Goal: Task Accomplishment & Management: Use online tool/utility

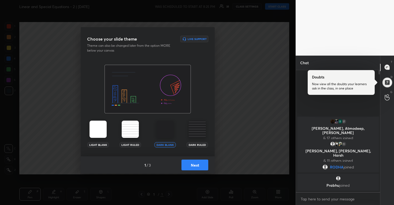
click at [197, 164] on button "Next" at bounding box center [195, 164] width 27 height 11
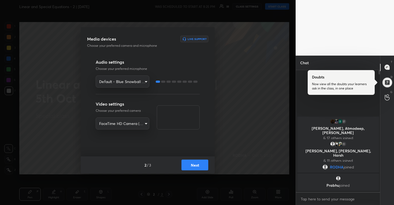
click at [190, 160] on button "Next" at bounding box center [195, 164] width 27 height 11
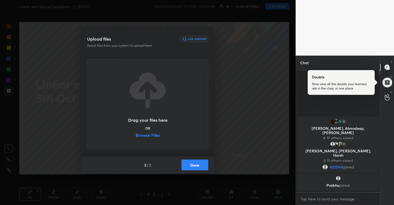
click at [149, 135] on label "Browse Files" at bounding box center [148, 136] width 24 height 6
click at [136, 135] on input "Browse Files" at bounding box center [136, 136] width 0 height 6
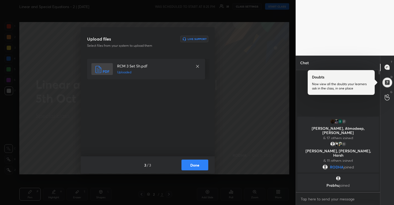
click at [201, 164] on button "Done" at bounding box center [195, 164] width 27 height 11
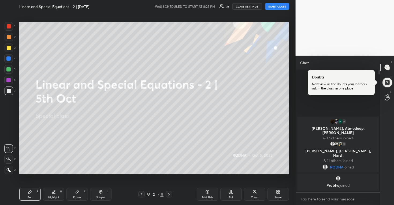
click at [273, 5] on button "START CLASS" at bounding box center [277, 6] width 24 height 6
click at [276, 191] on icon at bounding box center [278, 191] width 4 height 4
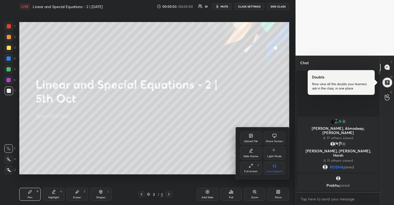
click at [252, 167] on icon at bounding box center [251, 165] width 4 height 4
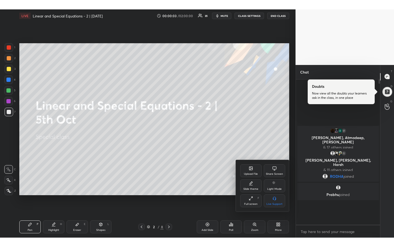
scroll to position [175, 83]
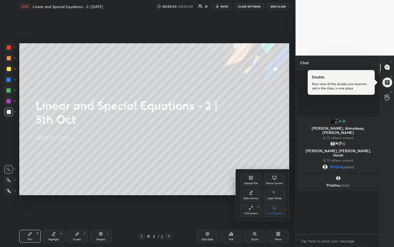
type textarea "x"
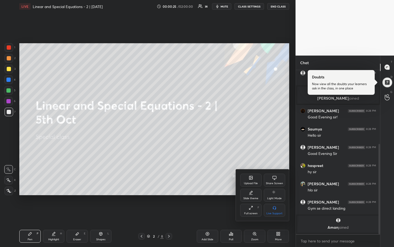
scroll to position [143, 0]
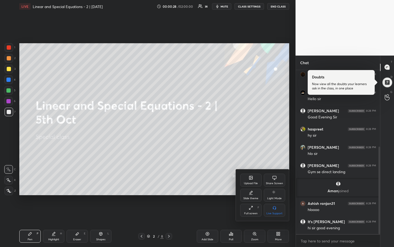
click at [216, 88] on div at bounding box center [197, 123] width 394 height 247
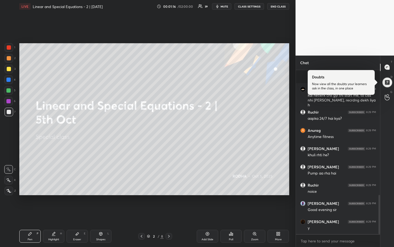
scroll to position [523, 0]
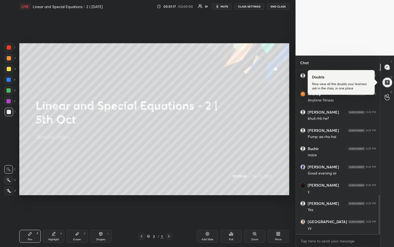
click at [179, 204] on div "Setting up your live class Poll for secs No correct answer Start poll" at bounding box center [154, 119] width 274 height 212
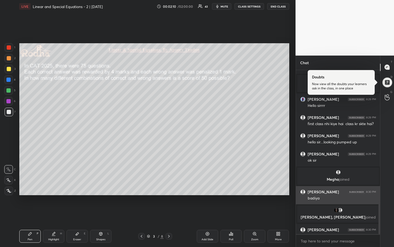
scroll to position [657, 0]
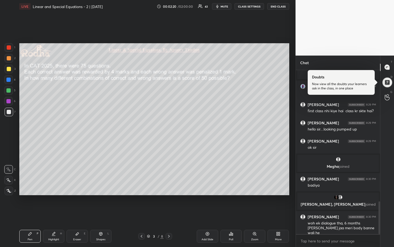
click at [10, 70] on div at bounding box center [9, 69] width 9 height 9
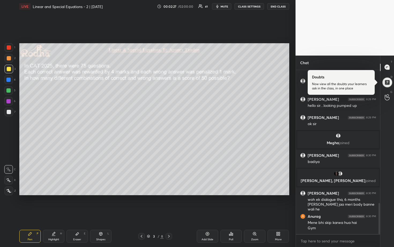
scroll to position [699, 0]
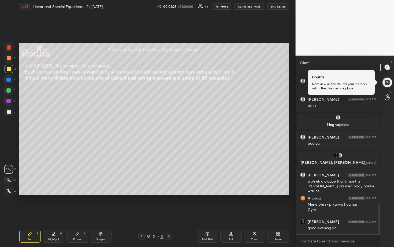
click at [9, 180] on icon at bounding box center [8, 180] width 5 height 4
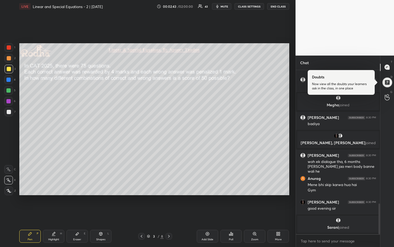
scroll to position [717, 0]
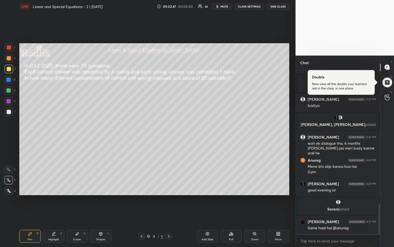
click at [9, 92] on div at bounding box center [8, 90] width 4 height 4
click at [9, 68] on div at bounding box center [9, 69] width 4 height 4
click at [9, 57] on div at bounding box center [9, 58] width 4 height 4
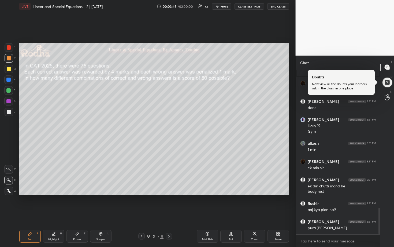
scroll to position [874, 0]
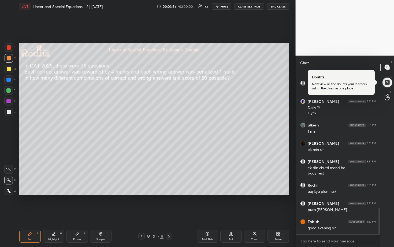
click at [9, 91] on div at bounding box center [8, 90] width 4 height 4
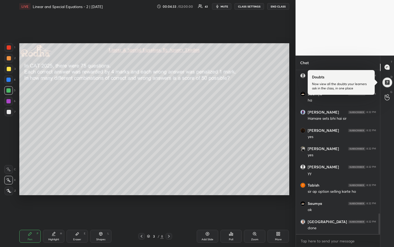
scroll to position [1152, 0]
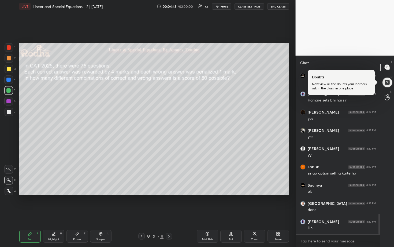
click at [231, 204] on icon at bounding box center [231, 233] width 1 height 3
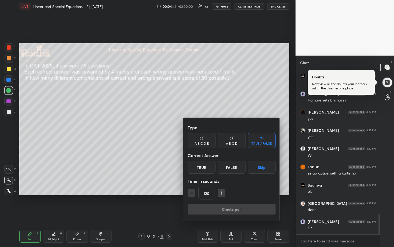
scroll to position [1171, 0]
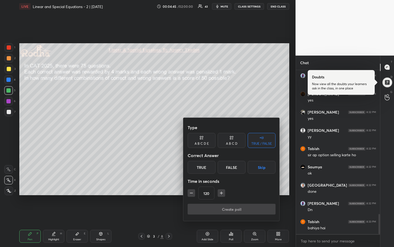
click at [204, 146] on div "A B C D E" at bounding box center [202, 140] width 28 height 15
click at [191, 193] on icon "button" at bounding box center [191, 192] width 5 height 5
click at [192, 193] on icon "button" at bounding box center [191, 192] width 5 height 5
click at [194, 192] on icon "button" at bounding box center [191, 192] width 5 height 5
click at [194, 192] on button "button" at bounding box center [192, 193] width 8 height 8
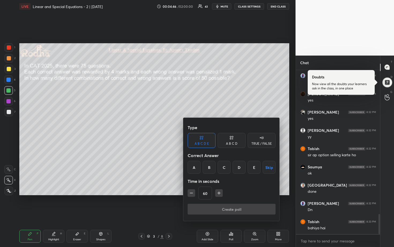
click at [194, 193] on button "button" at bounding box center [192, 193] width 8 height 8
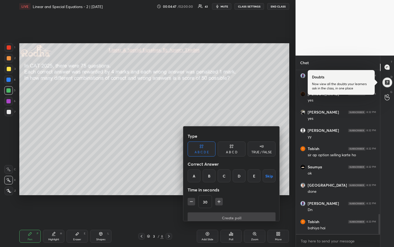
click at [194, 198] on button "button" at bounding box center [192, 202] width 8 height 8
type input "15"
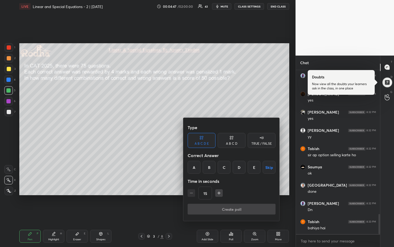
click at [195, 193] on div "15" at bounding box center [232, 192] width 88 height 13
drag, startPoint x: 195, startPoint y: 193, endPoint x: 201, endPoint y: 186, distance: 9.0
click at [195, 193] on div "15" at bounding box center [232, 192] width 88 height 13
drag, startPoint x: 232, startPoint y: 139, endPoint x: 229, endPoint y: 152, distance: 13.9
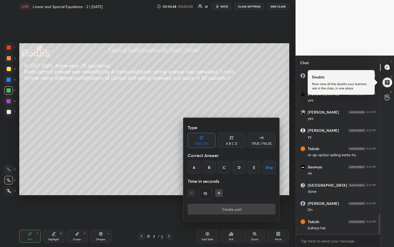
click at [232, 139] on icon at bounding box center [232, 137] width 4 height 5
click at [229, 167] on div "C" at bounding box center [232, 167] width 16 height 13
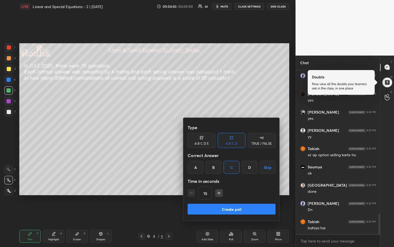
click at [232, 204] on button "Create poll" at bounding box center [232, 209] width 88 height 11
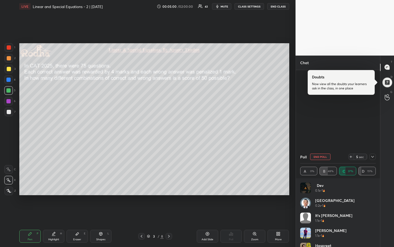
scroll to position [1105, 0]
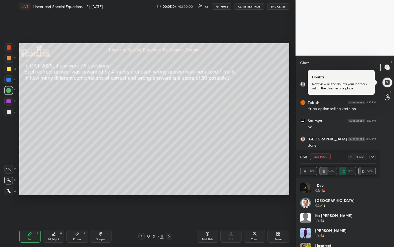
click at [372, 157] on icon at bounding box center [373, 156] width 4 height 4
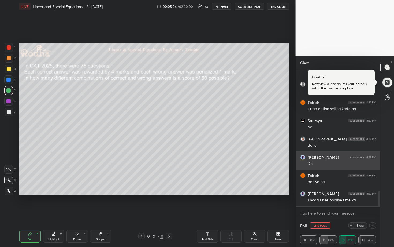
scroll to position [0, 0]
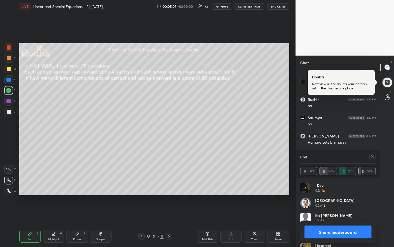
click at [373, 156] on icon at bounding box center [373, 156] width 4 height 4
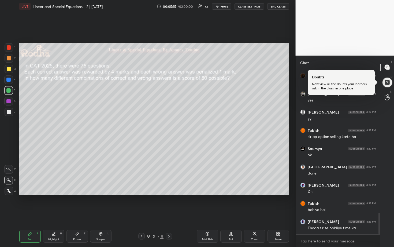
click at [9, 61] on div at bounding box center [9, 58] width 9 height 9
click at [10, 112] on div at bounding box center [9, 112] width 9 height 9
click at [9, 70] on div at bounding box center [9, 69] width 4 height 4
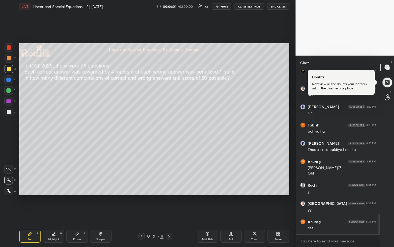
click at [9, 91] on div at bounding box center [8, 90] width 4 height 4
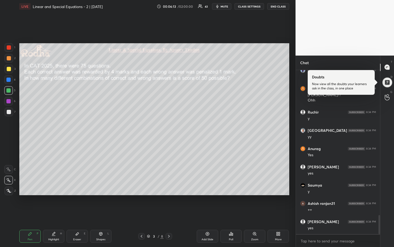
scroll to position [1252, 0]
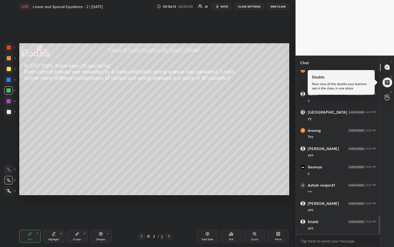
click at [8, 79] on div at bounding box center [8, 80] width 4 height 4
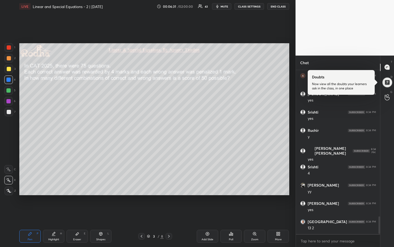
scroll to position [1380, 0]
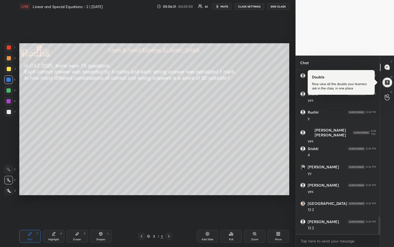
click at [8, 113] on div at bounding box center [9, 112] width 4 height 4
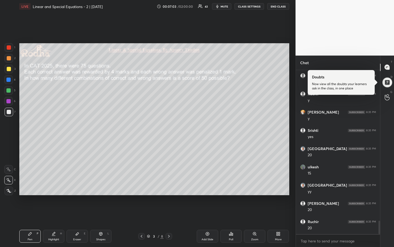
scroll to position [1836, 0]
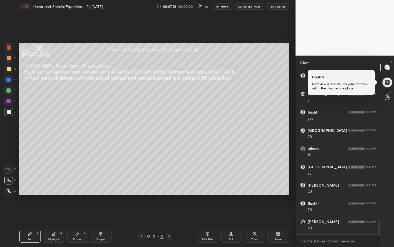
click at [10, 94] on div at bounding box center [8, 90] width 9 height 9
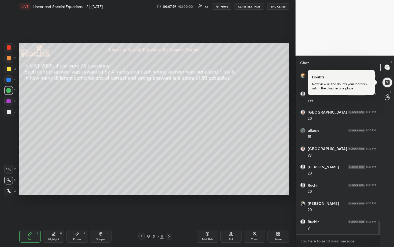
click at [9, 81] on div at bounding box center [8, 80] width 4 height 4
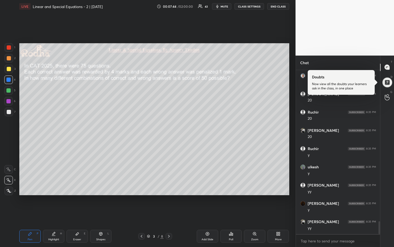
drag, startPoint x: 7, startPoint y: 113, endPoint x: 16, endPoint y: 116, distance: 9.6
click at [7, 113] on div at bounding box center [9, 112] width 4 height 4
drag, startPoint x: 9, startPoint y: 82, endPoint x: 11, endPoint y: 84, distance: 3.1
click at [9, 82] on div at bounding box center [8, 79] width 9 height 9
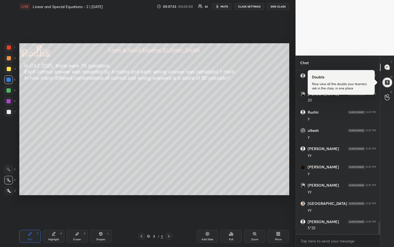
scroll to position [1982, 0]
click at [9, 60] on div at bounding box center [9, 58] width 4 height 4
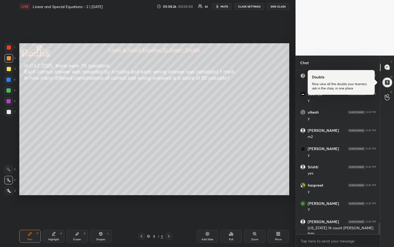
scroll to position [2206, 0]
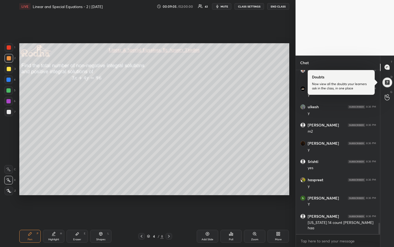
click at [224, 6] on span "mute" at bounding box center [225, 7] width 8 height 4
click at [278, 7] on button "END CLASS" at bounding box center [278, 6] width 22 height 6
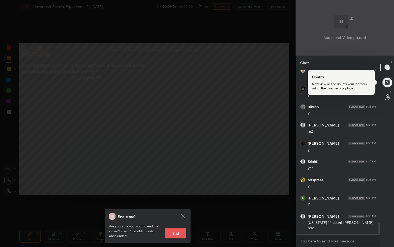
scroll to position [2224, 0]
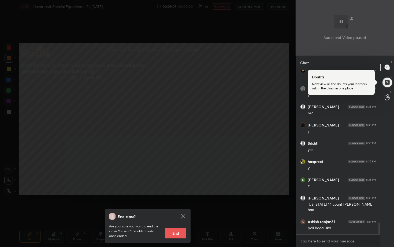
click at [268, 123] on div "End class? Are your sure you want to end the class? You won’t be able to edit o…" at bounding box center [148, 123] width 296 height 247
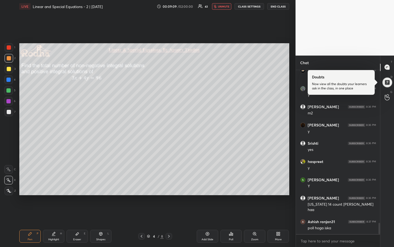
click at [224, 8] on button "unmute" at bounding box center [221, 6] width 19 height 6
click at [224, 8] on button "mute" at bounding box center [221, 6] width 19 height 6
click at [274, 7] on button "END CLASS" at bounding box center [278, 6] width 22 height 6
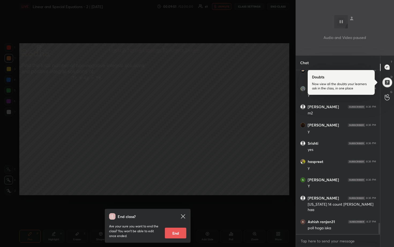
click at [216, 75] on div "End class? Are your sure you want to end the class? You won’t be able to edit o…" at bounding box center [148, 123] width 296 height 247
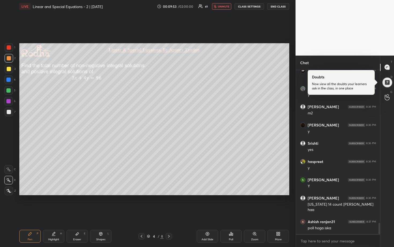
click at [224, 7] on span "unmute" at bounding box center [224, 7] width 12 height 4
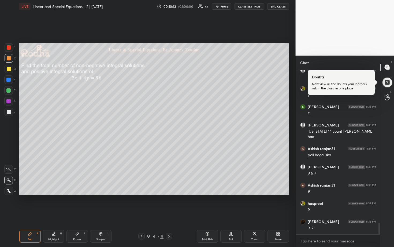
scroll to position [2315, 0]
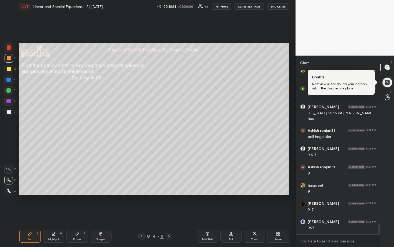
click at [9, 89] on div at bounding box center [8, 90] width 4 height 4
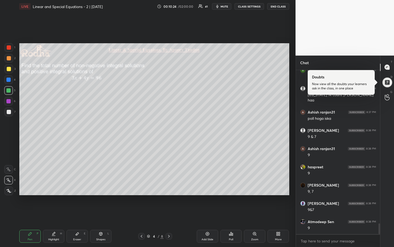
click at [10, 109] on div at bounding box center [9, 112] width 9 height 9
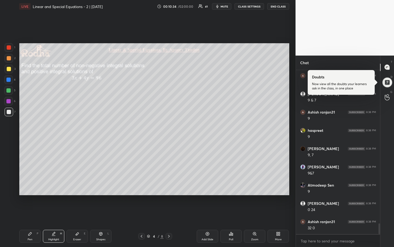
scroll to position [2407, 0]
click at [9, 58] on div at bounding box center [9, 58] width 4 height 4
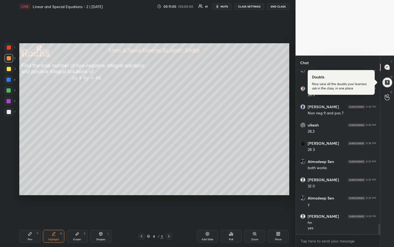
scroll to position [2558, 0]
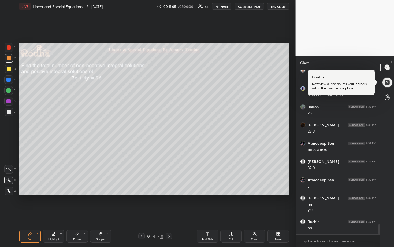
click at [9, 68] on div at bounding box center [9, 69] width 4 height 4
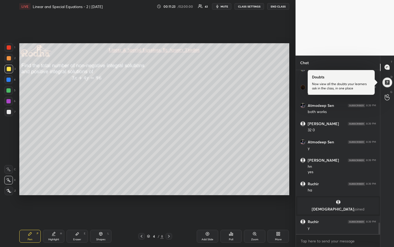
scroll to position [2143, 0]
click at [9, 58] on div at bounding box center [9, 58] width 4 height 4
click at [8, 69] on div at bounding box center [9, 69] width 4 height 4
click at [9, 110] on div at bounding box center [9, 112] width 4 height 4
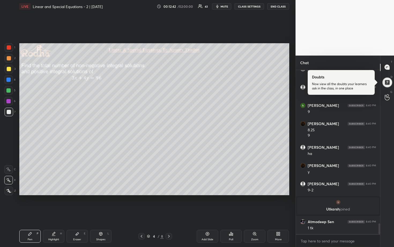
scroll to position [2361, 0]
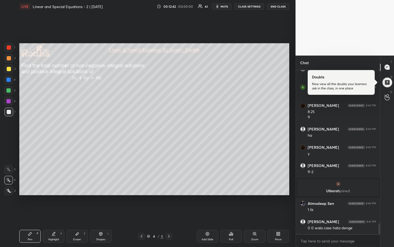
click at [10, 91] on div at bounding box center [8, 90] width 4 height 4
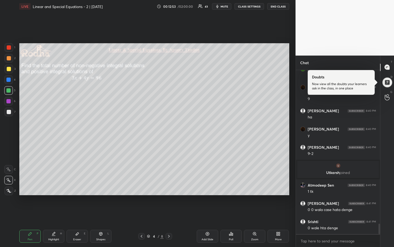
click at [10, 112] on div at bounding box center [9, 112] width 4 height 4
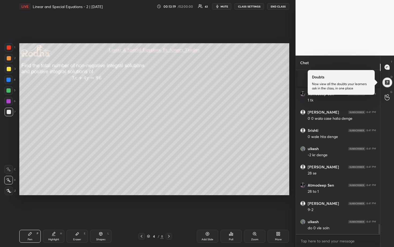
scroll to position [2488, 0]
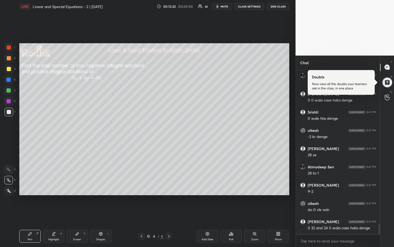
click at [13, 69] on div "3" at bounding box center [10, 69] width 11 height 9
click at [280, 204] on div "More" at bounding box center [278, 236] width 21 height 13
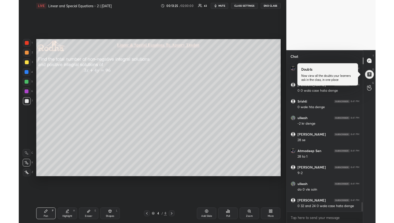
scroll to position [2507, 0]
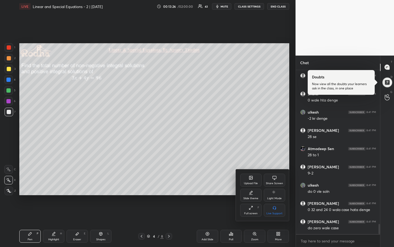
click at [248, 182] on div "Upload File" at bounding box center [251, 183] width 14 height 3
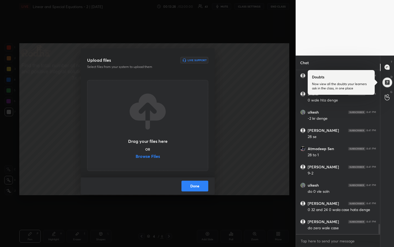
click at [153, 156] on label "Browse Files" at bounding box center [148, 157] width 24 height 6
click at [136, 156] on input "Browse Files" at bounding box center [136, 157] width 0 height 6
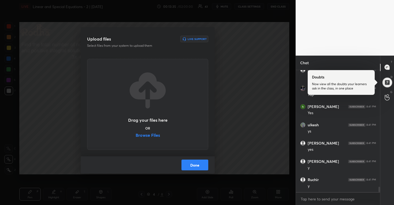
scroll to position [2676, 0]
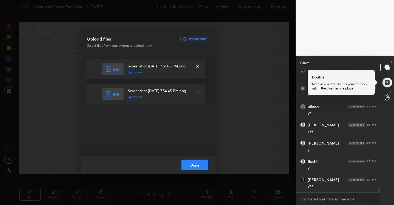
click at [203, 164] on button "Done" at bounding box center [195, 164] width 27 height 11
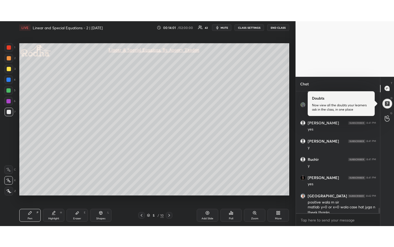
scroll to position [2705, 0]
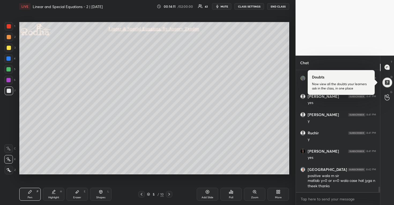
drag, startPoint x: 8, startPoint y: 46, endPoint x: 19, endPoint y: 44, distance: 10.3
click at [8, 46] on div at bounding box center [9, 48] width 4 height 4
click at [277, 193] on icon at bounding box center [278, 191] width 4 height 4
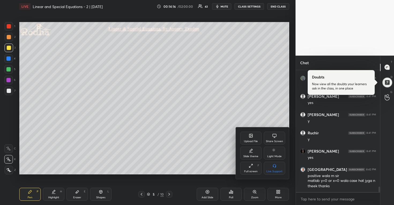
click at [251, 167] on icon at bounding box center [251, 165] width 4 height 4
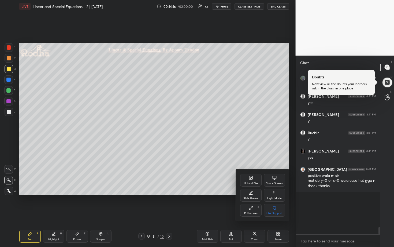
scroll to position [2663, 0]
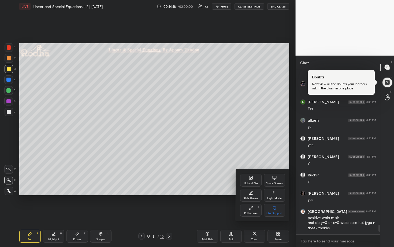
click at [29, 67] on div at bounding box center [197, 123] width 394 height 247
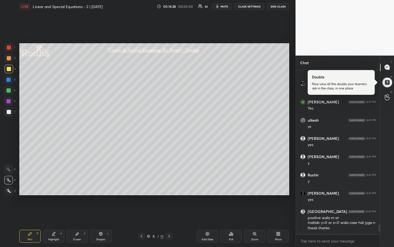
click at [9, 113] on div at bounding box center [9, 112] width 4 height 4
click at [8, 93] on div at bounding box center [8, 90] width 9 height 9
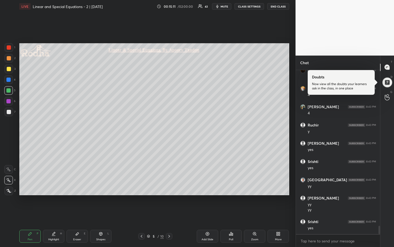
scroll to position [3106, 0]
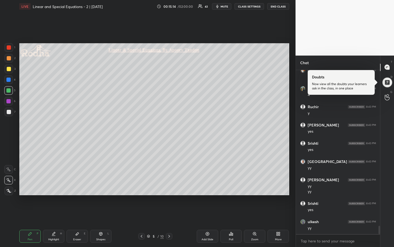
click at [10, 113] on div at bounding box center [9, 112] width 4 height 4
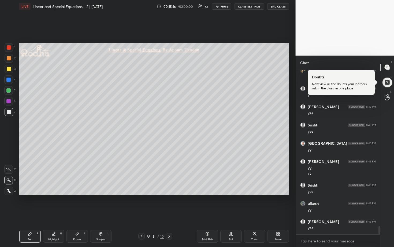
click at [8, 57] on div at bounding box center [9, 58] width 4 height 4
click at [9, 70] on div at bounding box center [9, 69] width 4 height 4
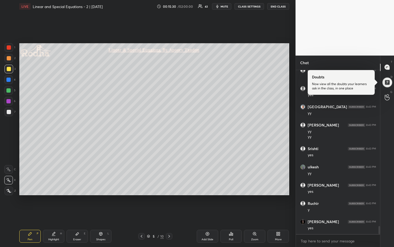
scroll to position [3179, 0]
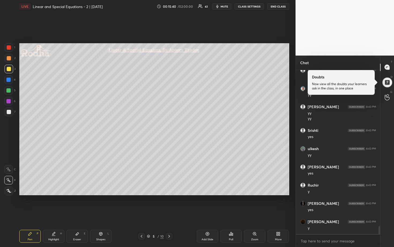
click at [9, 90] on div at bounding box center [8, 90] width 4 height 4
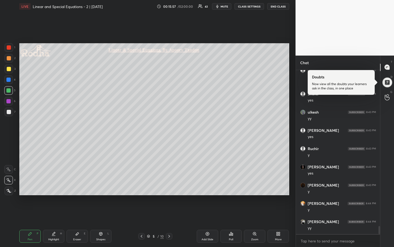
scroll to position [3233, 0]
drag, startPoint x: 10, startPoint y: 80, endPoint x: 16, endPoint y: 83, distance: 6.4
click at [10, 80] on div at bounding box center [8, 80] width 4 height 4
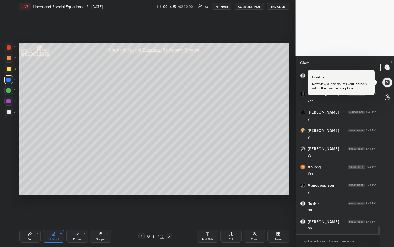
scroll to position [3306, 0]
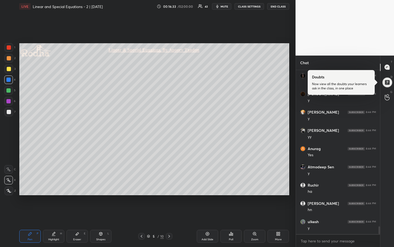
drag, startPoint x: 8, startPoint y: 58, endPoint x: 12, endPoint y: 59, distance: 4.3
click at [8, 58] on div at bounding box center [9, 58] width 4 height 4
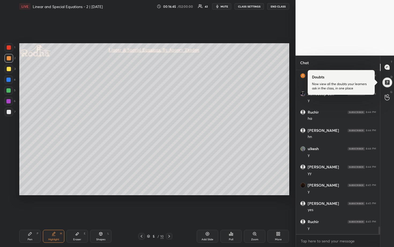
scroll to position [3398, 0]
click at [8, 70] on div at bounding box center [9, 69] width 4 height 4
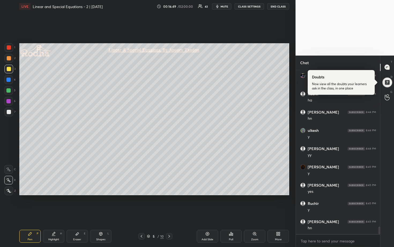
scroll to position [3416, 0]
click at [9, 91] on div at bounding box center [8, 90] width 4 height 4
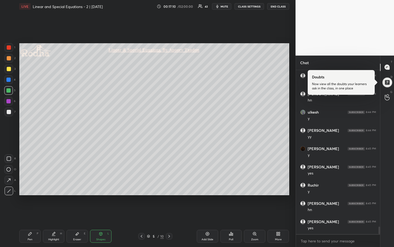
click at [10, 101] on div at bounding box center [8, 101] width 4 height 4
click at [9, 59] on div at bounding box center [9, 58] width 4 height 4
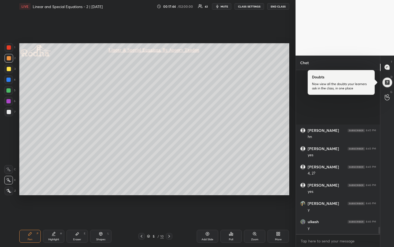
scroll to position [3562, 0]
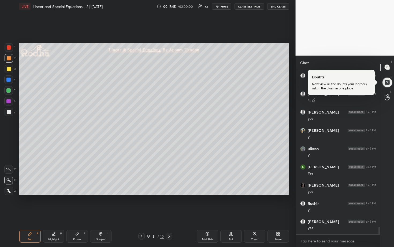
drag, startPoint x: 9, startPoint y: 79, endPoint x: 14, endPoint y: 78, distance: 5.7
click at [8, 79] on div at bounding box center [8, 80] width 4 height 4
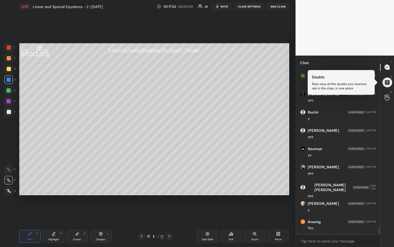
scroll to position [3671, 0]
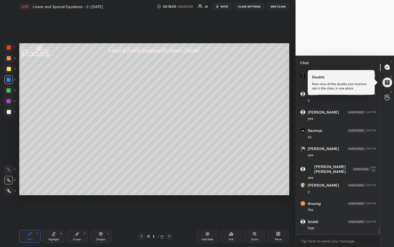
click at [9, 98] on div at bounding box center [8, 101] width 9 height 9
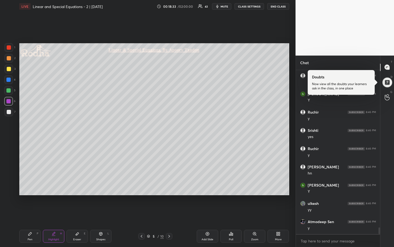
scroll to position [3890, 0]
click at [169, 204] on icon at bounding box center [169, 236] width 4 height 4
click at [10, 112] on div at bounding box center [9, 112] width 4 height 4
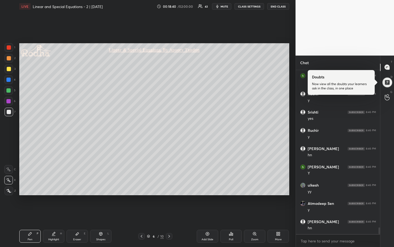
scroll to position [3908, 0]
click at [11, 69] on div at bounding box center [9, 69] width 9 height 9
drag, startPoint x: 10, startPoint y: 61, endPoint x: 12, endPoint y: 77, distance: 15.9
click at [10, 61] on div at bounding box center [9, 58] width 9 height 9
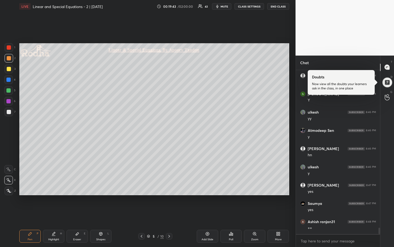
scroll to position [3981, 0]
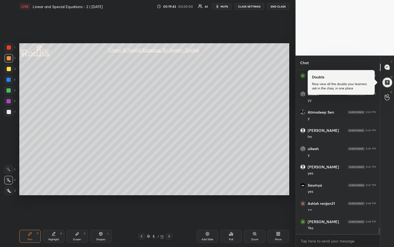
click at [8, 108] on div at bounding box center [9, 112] width 9 height 9
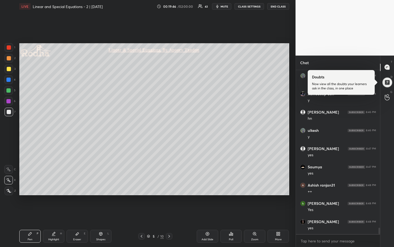
drag, startPoint x: 8, startPoint y: 91, endPoint x: 16, endPoint y: 90, distance: 8.6
click at [8, 91] on div at bounding box center [8, 90] width 4 height 4
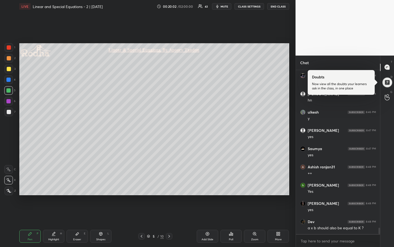
scroll to position [4023, 0]
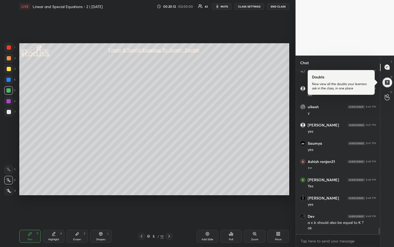
click at [9, 69] on div at bounding box center [9, 69] width 4 height 4
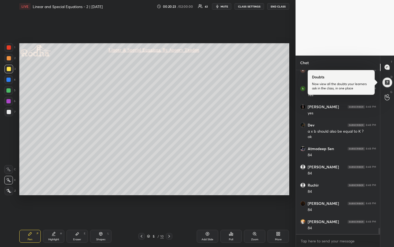
scroll to position [4132, 0]
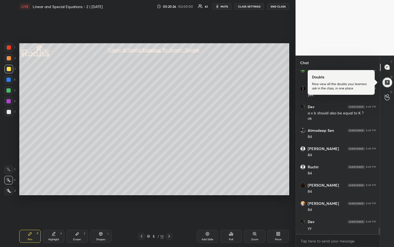
click at [11, 80] on div at bounding box center [8, 79] width 9 height 9
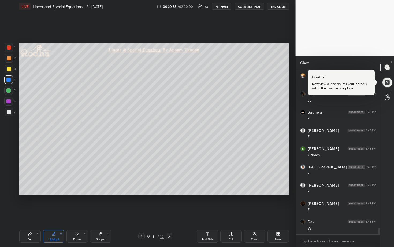
scroll to position [4278, 0]
click at [11, 58] on div at bounding box center [9, 58] width 9 height 9
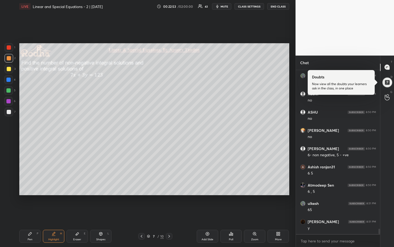
scroll to position [4771, 0]
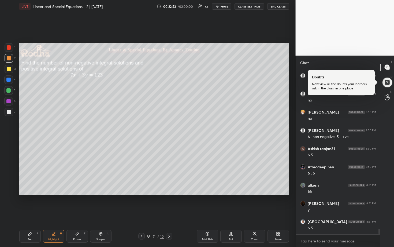
drag, startPoint x: 8, startPoint y: 71, endPoint x: 13, endPoint y: 72, distance: 5.0
click at [8, 71] on div at bounding box center [9, 69] width 9 height 9
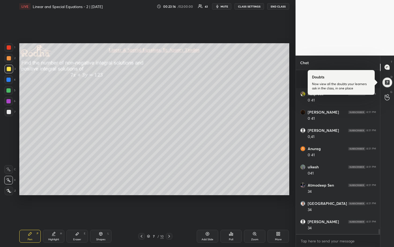
scroll to position [5062, 0]
drag, startPoint x: 8, startPoint y: 89, endPoint x: 13, endPoint y: 88, distance: 5.7
click at [8, 89] on div at bounding box center [8, 90] width 4 height 4
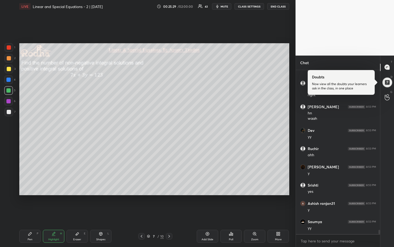
scroll to position [6027, 0]
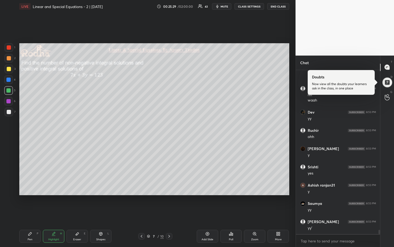
click at [278, 204] on div "More" at bounding box center [278, 236] width 21 height 13
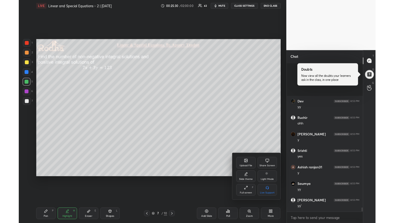
scroll to position [6082, 0]
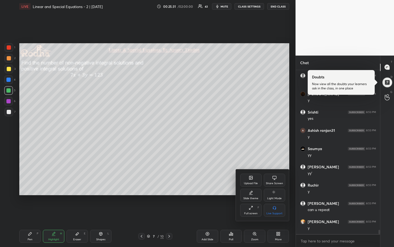
click at [249, 183] on div "Upload File" at bounding box center [251, 183] width 14 height 3
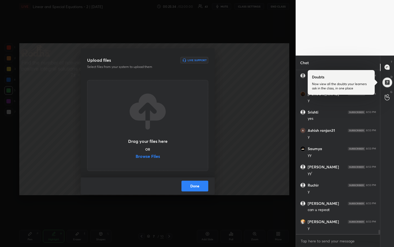
click at [151, 157] on label "Browse Files" at bounding box center [148, 157] width 24 height 6
click at [136, 157] on input "Browse Files" at bounding box center [136, 157] width 0 height 6
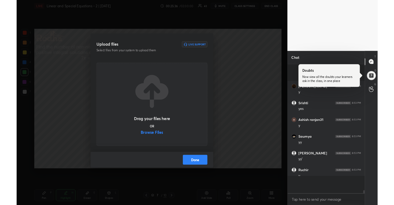
scroll to position [26648, 26544]
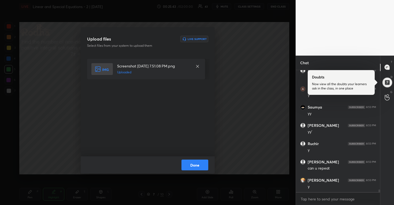
click at [200, 165] on button "Done" at bounding box center [195, 164] width 27 height 11
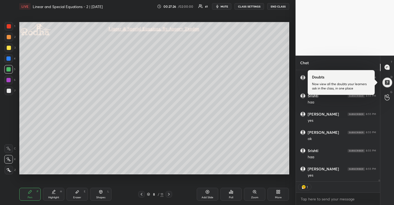
scroll to position [6463, 0]
click at [8, 37] on div at bounding box center [9, 37] width 4 height 4
click at [8, 47] on div at bounding box center [9, 48] width 4 height 4
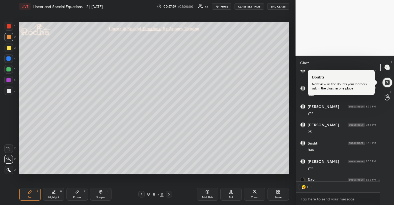
scroll to position [6452, 0]
click at [8, 95] on div at bounding box center [9, 90] width 9 height 9
click at [10, 70] on div at bounding box center [8, 69] width 4 height 4
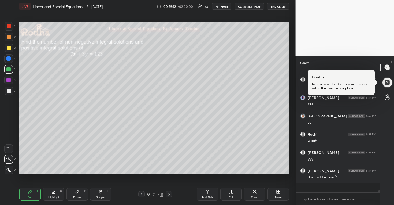
scroll to position [6926, 0]
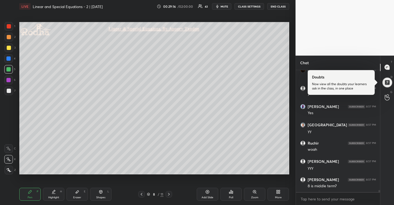
click at [6, 44] on div at bounding box center [9, 47] width 9 height 9
click at [9, 92] on div at bounding box center [9, 90] width 4 height 4
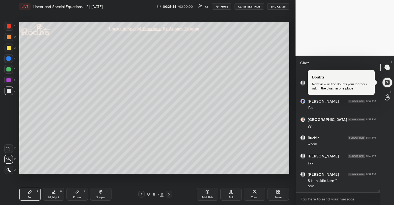
click at [10, 70] on div at bounding box center [8, 69] width 4 height 4
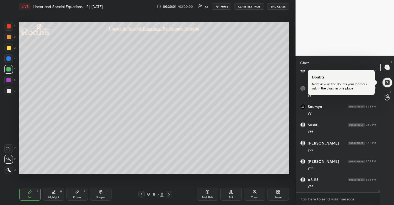
scroll to position [7132, 0]
click at [8, 93] on div at bounding box center [9, 90] width 4 height 4
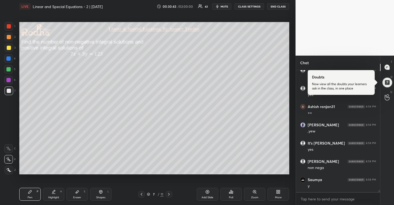
drag, startPoint x: 10, startPoint y: 49, endPoint x: 18, endPoint y: 49, distance: 7.8
click at [10, 49] on div at bounding box center [9, 48] width 4 height 4
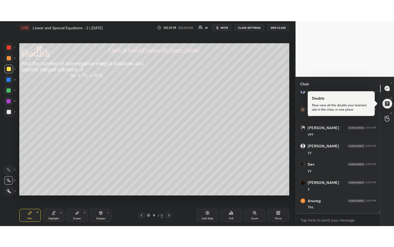
scroll to position [7533, 0]
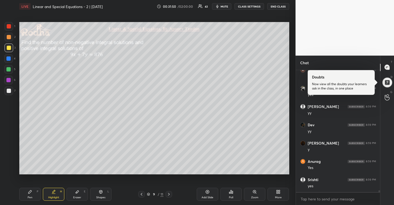
click at [222, 6] on span "mute" at bounding box center [225, 7] width 8 height 4
click at [277, 4] on button "END CLASS" at bounding box center [278, 6] width 22 height 6
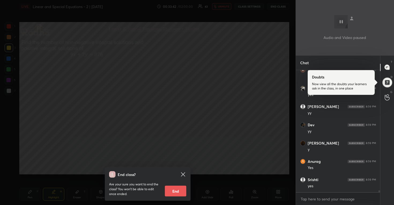
click at [184, 101] on div "End class? Are your sure you want to end the class? You won’t be able to edit o…" at bounding box center [148, 102] width 296 height 205
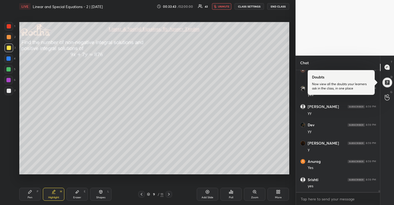
click at [223, 8] on span "unmute" at bounding box center [224, 7] width 12 height 4
click at [279, 196] on div "More" at bounding box center [278, 197] width 7 height 3
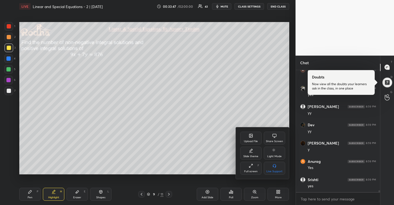
click at [254, 168] on div "Full screen F" at bounding box center [250, 167] width 21 height 13
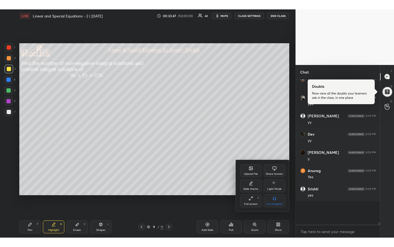
scroll to position [7491, 0]
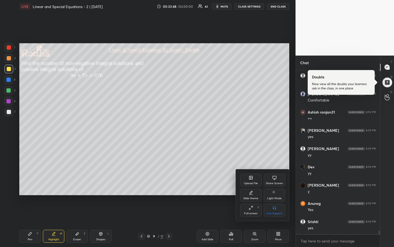
click at [242, 163] on div at bounding box center [197, 123] width 394 height 247
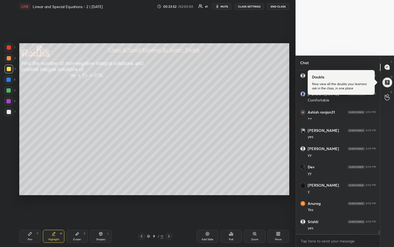
drag, startPoint x: 10, startPoint y: 88, endPoint x: 13, endPoint y: 88, distance: 3.0
click at [10, 88] on div at bounding box center [8, 90] width 9 height 9
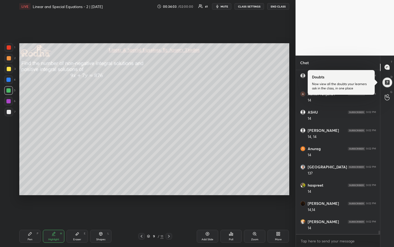
scroll to position [7655, 0]
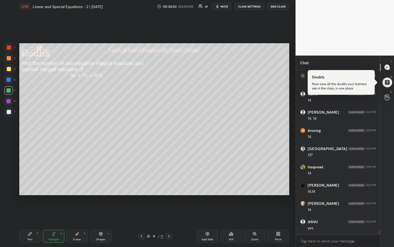
click at [9, 69] on div at bounding box center [9, 69] width 4 height 4
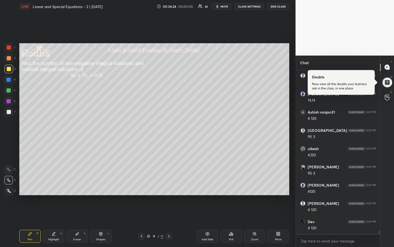
click at [10, 110] on div at bounding box center [9, 112] width 4 height 4
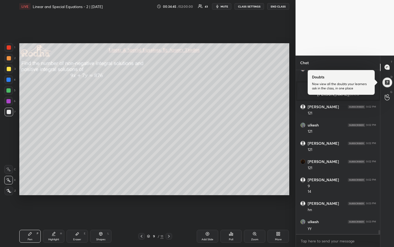
scroll to position [6477, 0]
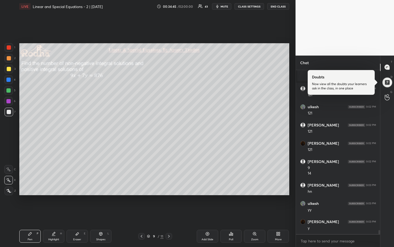
click at [9, 69] on div at bounding box center [9, 69] width 4 height 4
click at [9, 88] on div at bounding box center [8, 90] width 9 height 9
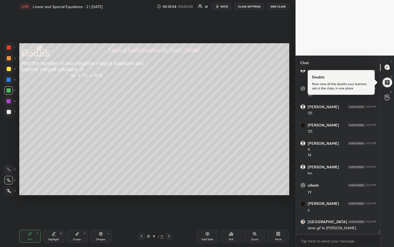
click at [9, 111] on div at bounding box center [9, 112] width 4 height 4
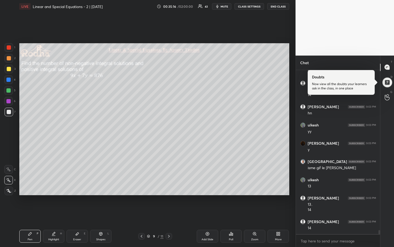
scroll to position [6573, 0]
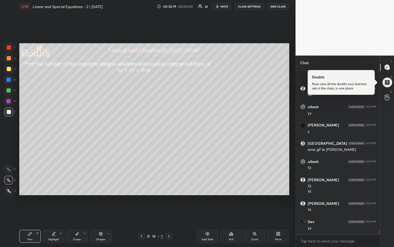
click at [10, 68] on div at bounding box center [9, 69] width 9 height 9
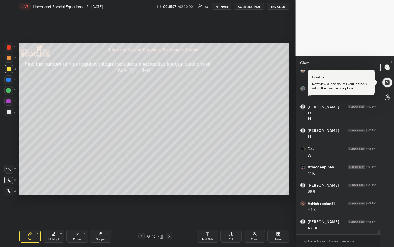
scroll to position [6664, 0]
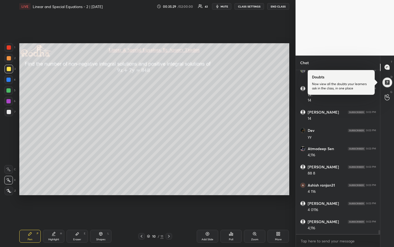
drag, startPoint x: 9, startPoint y: 89, endPoint x: 18, endPoint y: 88, distance: 9.0
click at [9, 89] on div at bounding box center [8, 90] width 4 height 4
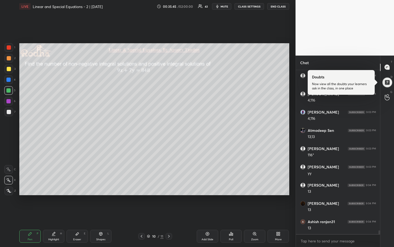
scroll to position [6810, 0]
click at [9, 60] on div at bounding box center [9, 58] width 4 height 4
drag, startPoint x: 10, startPoint y: 89, endPoint x: 14, endPoint y: 90, distance: 3.8
click at [10, 89] on div at bounding box center [8, 90] width 4 height 4
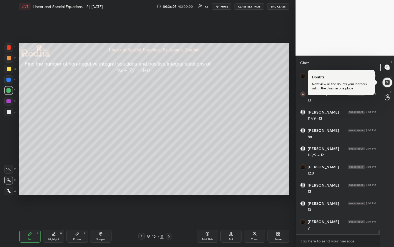
drag, startPoint x: 11, startPoint y: 60, endPoint x: 17, endPoint y: 61, distance: 6.3
click at [12, 61] on div at bounding box center [9, 58] width 9 height 9
click at [8, 112] on div at bounding box center [9, 112] width 4 height 4
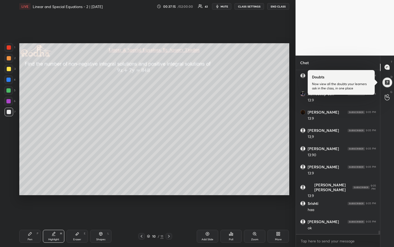
scroll to position [7339, 0]
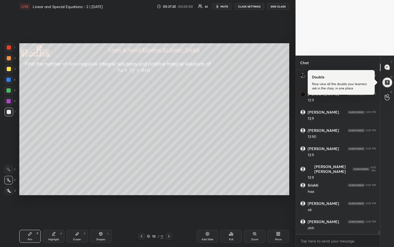
click at [10, 58] on div at bounding box center [9, 58] width 4 height 4
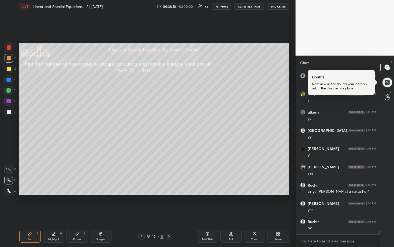
scroll to position [7600, 0]
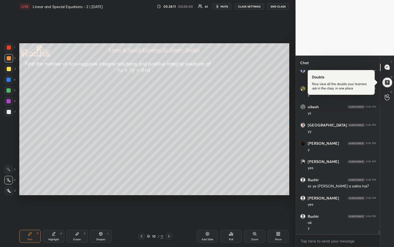
click at [276, 204] on icon at bounding box center [278, 233] width 4 height 4
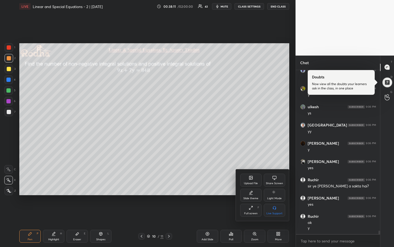
scroll to position [7618, 0]
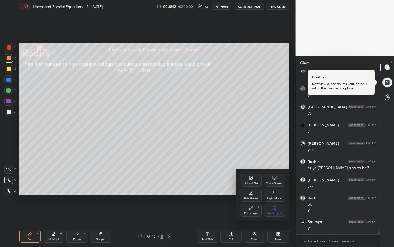
click at [254, 180] on div "Upload File" at bounding box center [250, 180] width 21 height 13
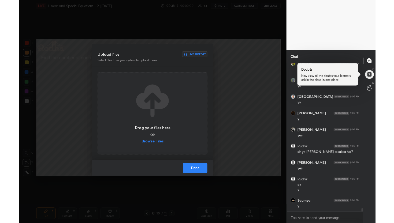
scroll to position [7636, 0]
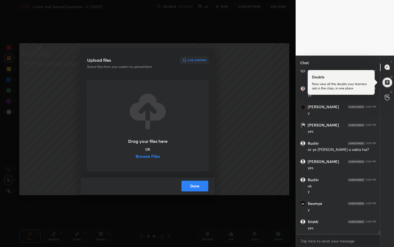
click at [143, 156] on label "Browse Files" at bounding box center [148, 157] width 24 height 6
click at [136, 156] on input "Browse Files" at bounding box center [136, 157] width 0 height 6
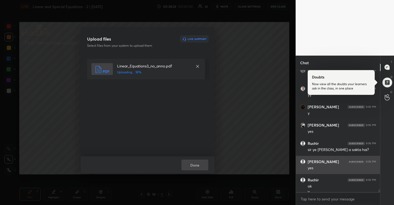
scroll to position [7678, 0]
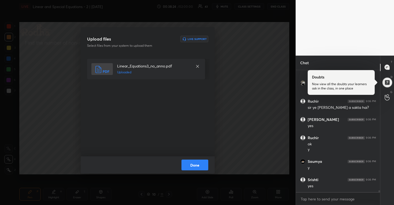
click at [203, 164] on button "Done" at bounding box center [195, 164] width 27 height 11
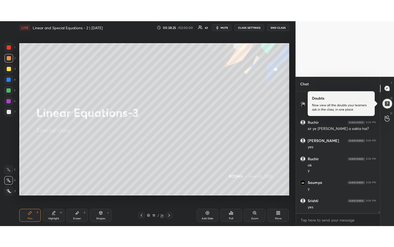
scroll to position [7697, 0]
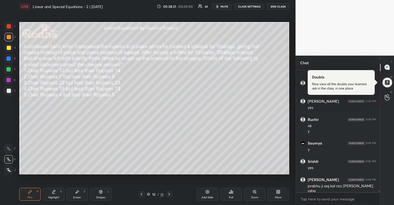
click at [277, 193] on icon at bounding box center [277, 192] width 1 height 1
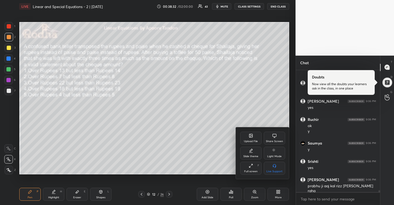
click at [251, 165] on icon at bounding box center [251, 165] width 4 height 4
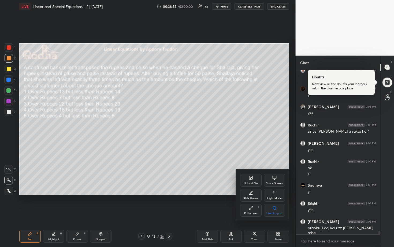
scroll to position [7677, 0]
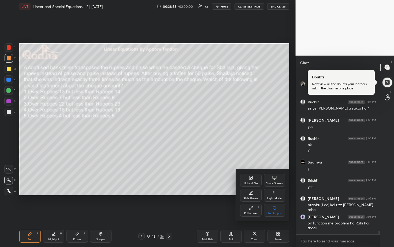
click at [243, 116] on div at bounding box center [197, 123] width 394 height 247
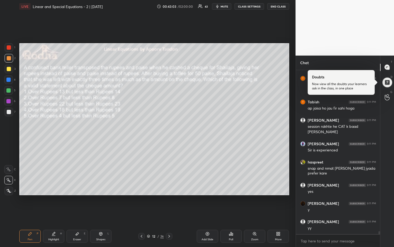
scroll to position [9117, 0]
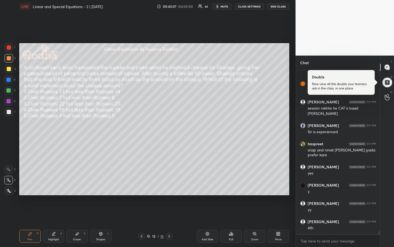
click at [9, 92] on div at bounding box center [8, 90] width 4 height 4
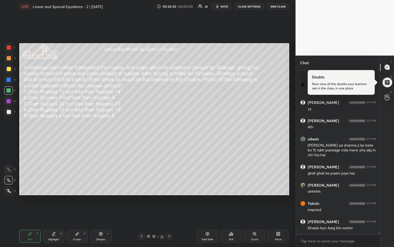
scroll to position [9236, 0]
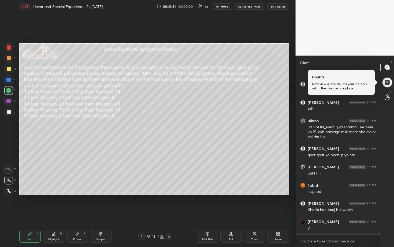
click at [233, 204] on icon at bounding box center [231, 233] width 4 height 4
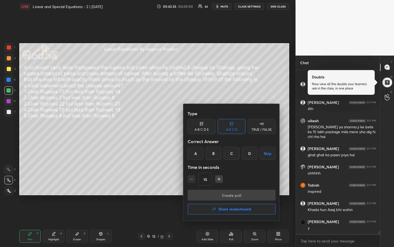
drag, startPoint x: 200, startPoint y: 126, endPoint x: 203, endPoint y: 128, distance: 3.5
click at [200, 126] on icon at bounding box center [202, 123] width 4 height 5
click at [235, 154] on div "D" at bounding box center [239, 153] width 13 height 13
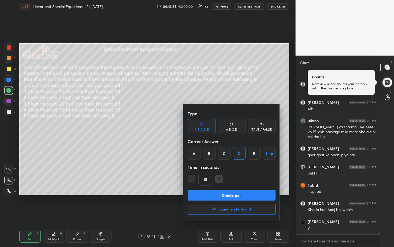
click at [241, 194] on button "Create poll" at bounding box center [232, 195] width 88 height 11
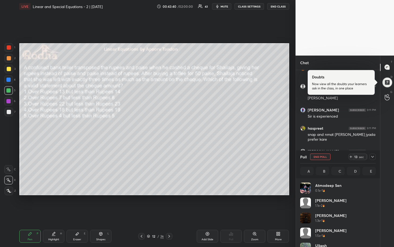
scroll to position [63, 74]
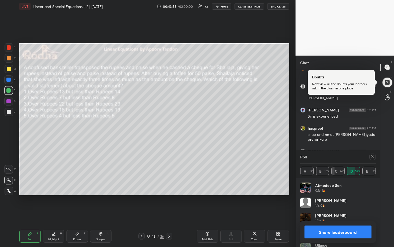
click at [374, 157] on icon at bounding box center [373, 156] width 4 height 4
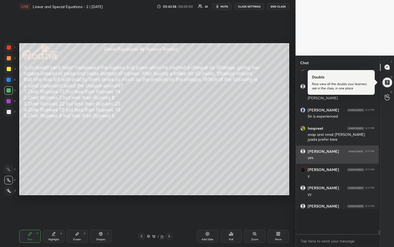
scroll to position [160, 81]
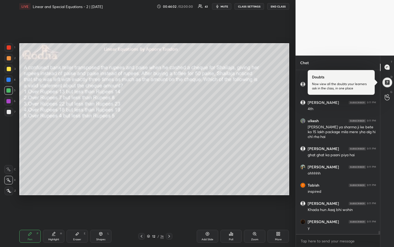
click at [6, 72] on div at bounding box center [9, 69] width 9 height 9
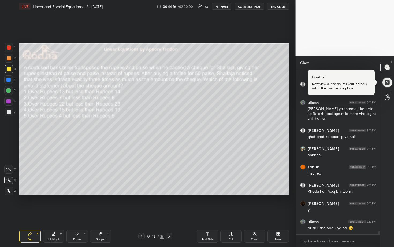
click at [9, 109] on div at bounding box center [9, 112] width 9 height 9
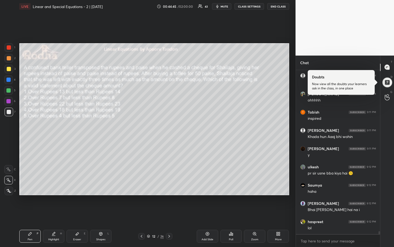
click at [9, 93] on div at bounding box center [8, 90] width 9 height 9
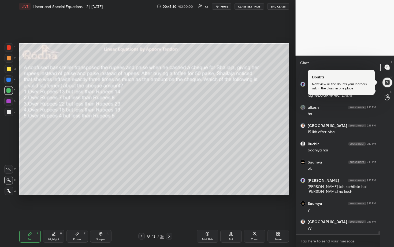
scroll to position [8740, 0]
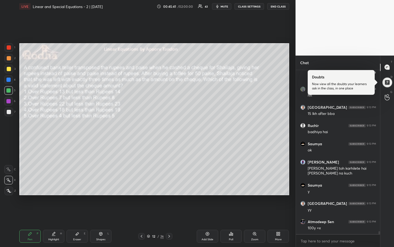
click at [5, 71] on div at bounding box center [9, 69] width 9 height 9
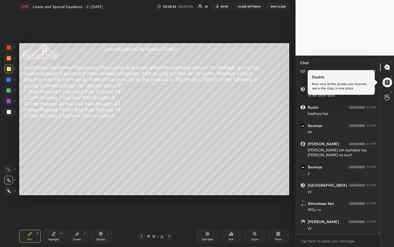
scroll to position [8776, 0]
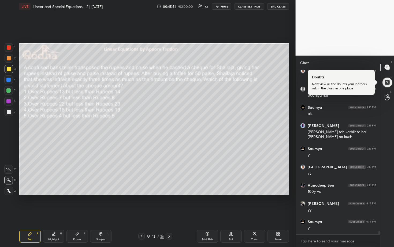
click at [7, 113] on div at bounding box center [9, 112] width 4 height 4
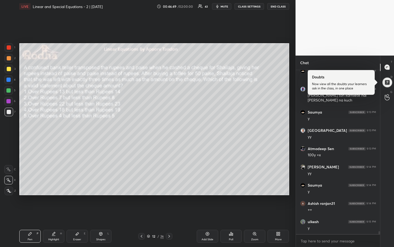
scroll to position [8886, 0]
click at [9, 69] on div at bounding box center [9, 69] width 4 height 4
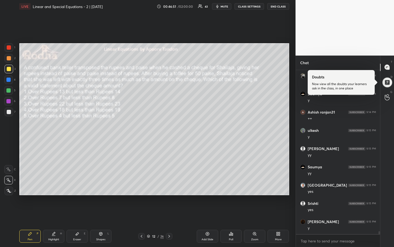
scroll to position [8922, 0]
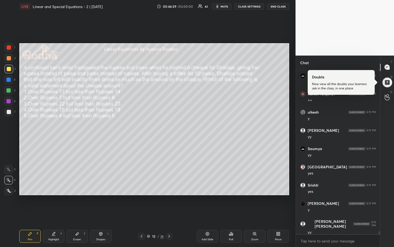
click at [9, 91] on div at bounding box center [8, 90] width 4 height 4
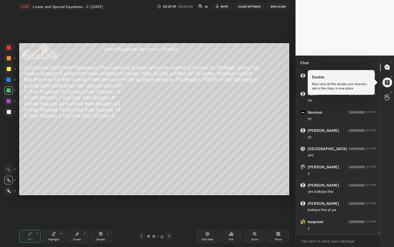
scroll to position [9123, 0]
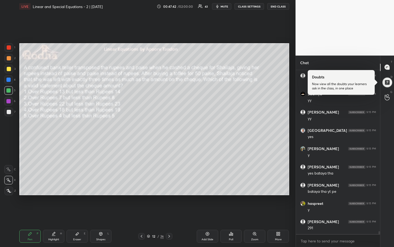
click at [9, 112] on div at bounding box center [9, 112] width 4 height 4
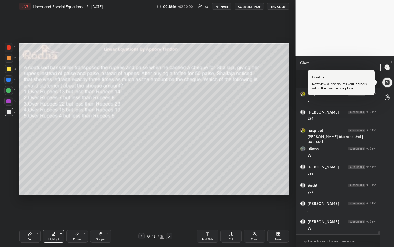
scroll to position [9269, 0]
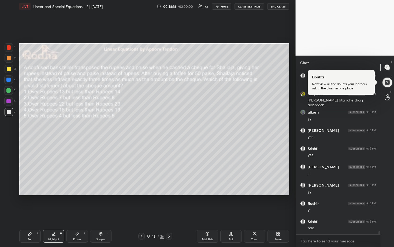
drag, startPoint x: 7, startPoint y: 68, endPoint x: 9, endPoint y: 59, distance: 9.3
click at [7, 68] on div at bounding box center [9, 69] width 4 height 4
drag, startPoint x: 9, startPoint y: 58, endPoint x: 15, endPoint y: 61, distance: 6.5
click at [9, 58] on div at bounding box center [9, 58] width 4 height 4
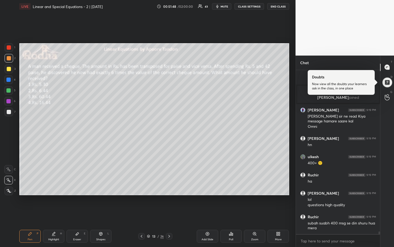
scroll to position [9492, 0]
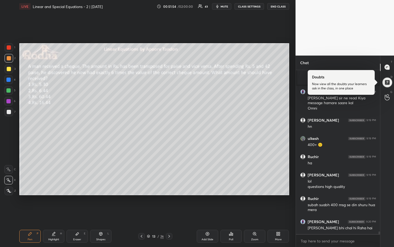
click at [9, 91] on div at bounding box center [8, 90] width 4 height 4
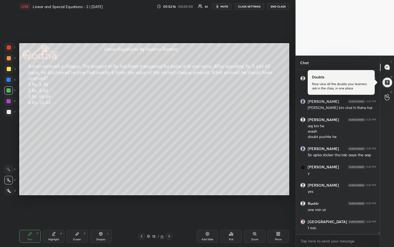
scroll to position [9630, 0]
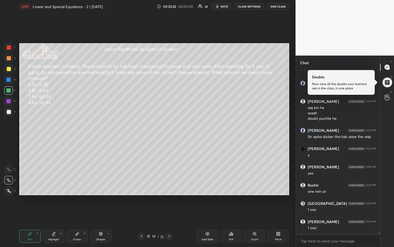
click at [233, 204] on div "Poll" at bounding box center [231, 239] width 4 height 3
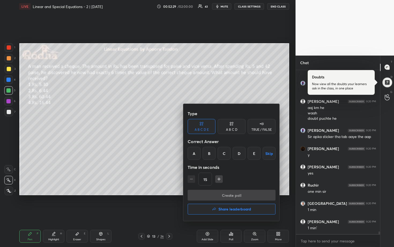
click at [229, 127] on div "A B C D" at bounding box center [232, 126] width 28 height 15
click at [142, 140] on div at bounding box center [197, 123] width 394 height 247
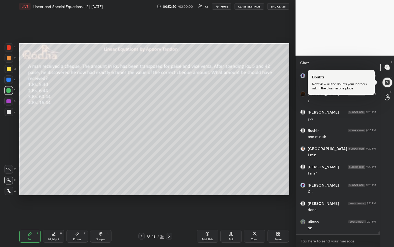
scroll to position [9703, 0]
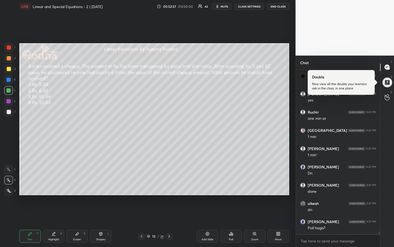
click at [234, 204] on div "Poll" at bounding box center [230, 236] width 21 height 13
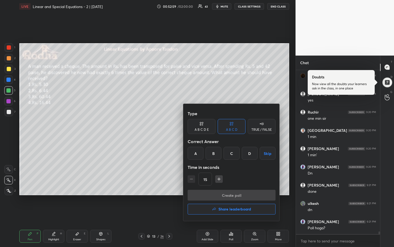
scroll to position [9722, 0]
click at [214, 154] on div "B" at bounding box center [214, 153] width 16 height 13
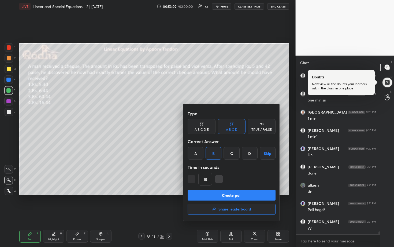
click at [236, 194] on button "Create poll" at bounding box center [232, 195] width 88 height 11
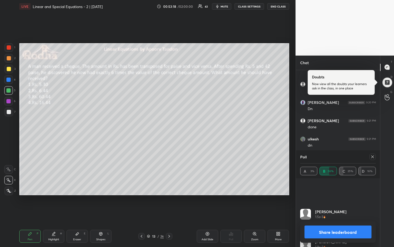
scroll to position [0, 0]
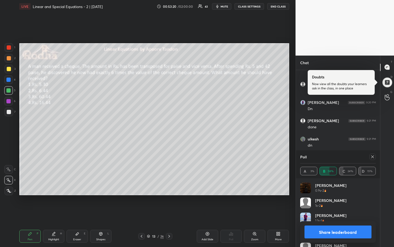
click at [331, 204] on button "Share leaderboard" at bounding box center [338, 231] width 67 height 13
type textarea "x"
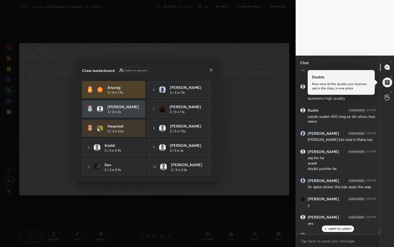
click at [209, 71] on div at bounding box center [211, 71] width 4 height 6
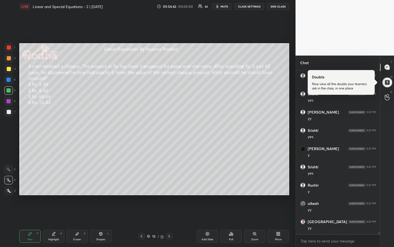
scroll to position [9878, 0]
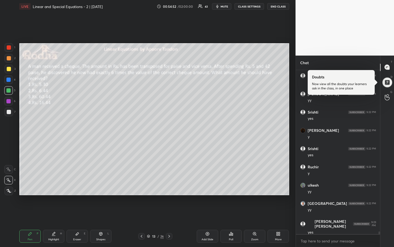
click at [12, 110] on div at bounding box center [9, 112] width 9 height 9
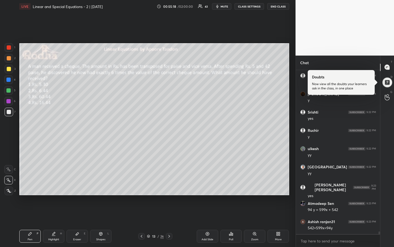
scroll to position [9932, 0]
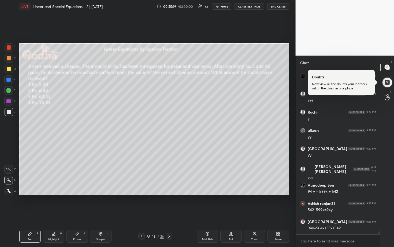
click at [8, 82] on div at bounding box center [8, 80] width 4 height 4
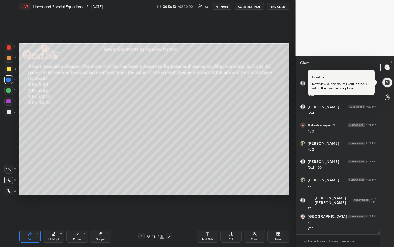
scroll to position [10107, 0]
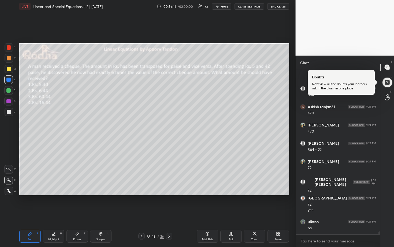
click at [7, 62] on div at bounding box center [9, 58] width 9 height 9
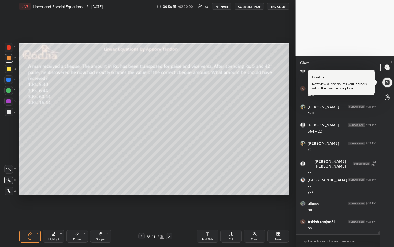
click at [84, 204] on div "Eraser E" at bounding box center [77, 236] width 21 height 13
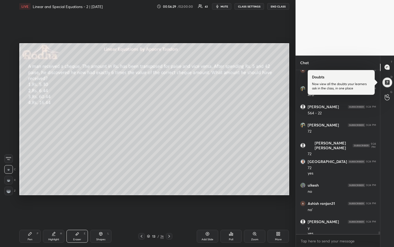
scroll to position [10149, 0]
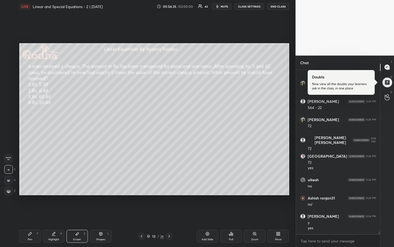
click at [33, 204] on div "Pen P" at bounding box center [29, 236] width 21 height 13
drag, startPoint x: 8, startPoint y: 81, endPoint x: 18, endPoint y: 82, distance: 10.5
click at [8, 82] on div at bounding box center [8, 79] width 9 height 9
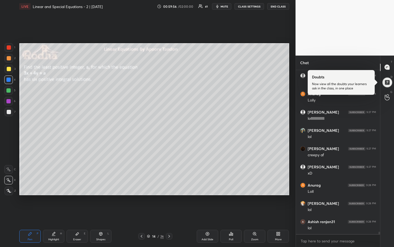
scroll to position [11261, 0]
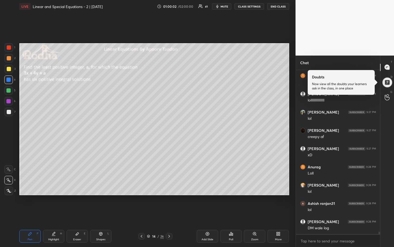
click at [8, 69] on div at bounding box center [9, 69] width 4 height 4
click at [11, 58] on div at bounding box center [9, 58] width 9 height 9
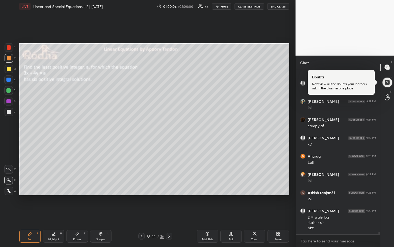
scroll to position [11290, 0]
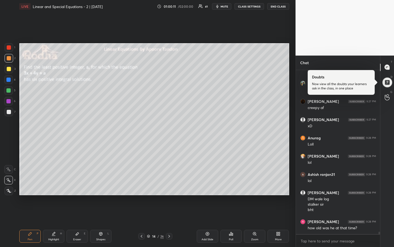
click at [9, 70] on div at bounding box center [9, 69] width 4 height 4
click at [11, 92] on div at bounding box center [8, 90] width 9 height 9
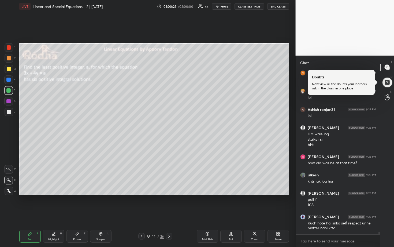
scroll to position [11374, 0]
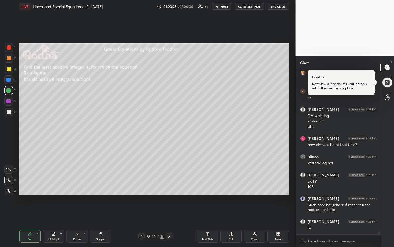
click at [9, 72] on div at bounding box center [9, 69] width 9 height 9
click at [9, 59] on div at bounding box center [9, 58] width 4 height 4
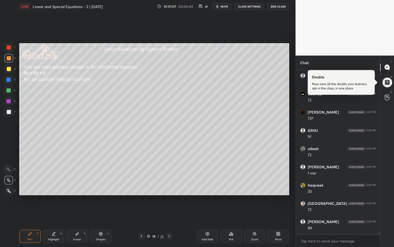
scroll to position [11629, 0]
click at [11, 90] on div at bounding box center [8, 90] width 9 height 9
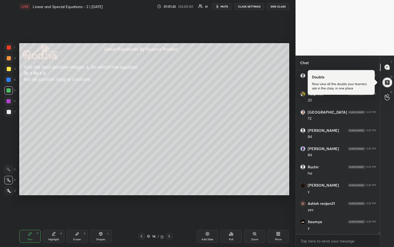
scroll to position [11720, 0]
click at [10, 58] on div at bounding box center [9, 58] width 4 height 4
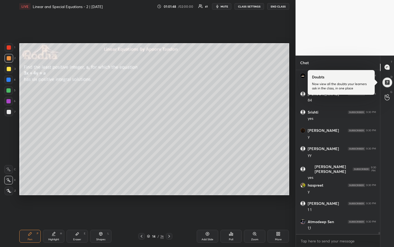
scroll to position [11866, 0]
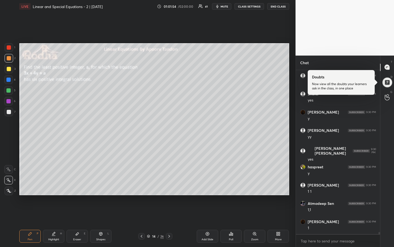
click at [9, 111] on div at bounding box center [9, 112] width 4 height 4
click at [9, 79] on div at bounding box center [8, 80] width 4 height 4
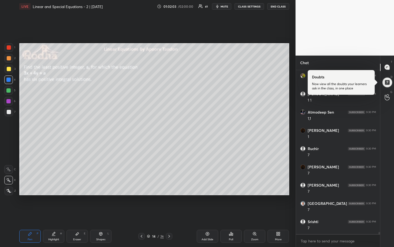
scroll to position [11975, 0]
drag, startPoint x: 9, startPoint y: 102, endPoint x: 17, endPoint y: 101, distance: 8.1
click at [9, 102] on div at bounding box center [8, 101] width 4 height 4
drag, startPoint x: 9, startPoint y: 90, endPoint x: 17, endPoint y: 90, distance: 8.1
click at [9, 90] on div at bounding box center [8, 90] width 4 height 4
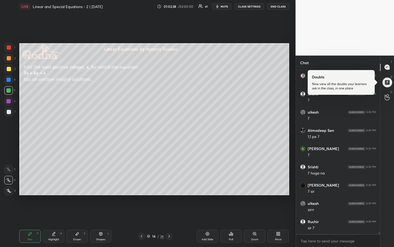
scroll to position [12103, 0]
click at [78, 204] on div "Eraser E" at bounding box center [77, 236] width 21 height 13
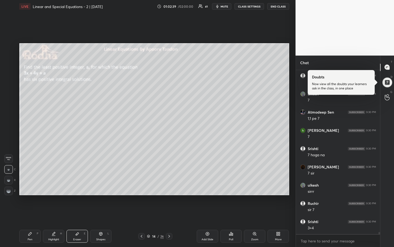
drag, startPoint x: 29, startPoint y: 234, endPoint x: 30, endPoint y: 231, distance: 2.9
click at [29, 204] on icon at bounding box center [30, 233] width 4 height 4
drag, startPoint x: 9, startPoint y: 78, endPoint x: 16, endPoint y: 80, distance: 7.0
click at [9, 78] on div at bounding box center [8, 80] width 4 height 4
click at [10, 91] on div at bounding box center [8, 90] width 4 height 4
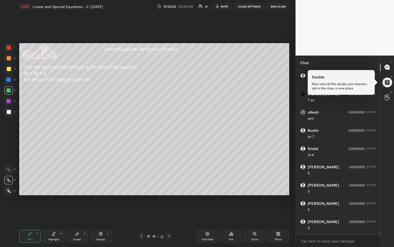
scroll to position [12231, 0]
drag, startPoint x: 9, startPoint y: 79, endPoint x: 15, endPoint y: 82, distance: 6.8
click at [9, 80] on div at bounding box center [8, 80] width 4 height 4
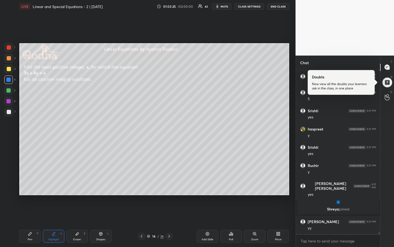
scroll to position [11596, 0]
click at [9, 61] on div at bounding box center [9, 58] width 9 height 9
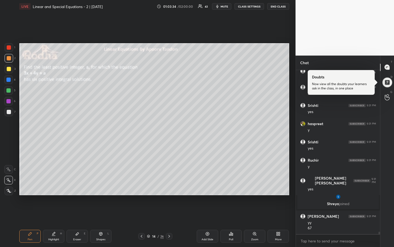
drag, startPoint x: 8, startPoint y: 112, endPoint x: 14, endPoint y: 116, distance: 7.0
click at [9, 112] on div at bounding box center [9, 112] width 4 height 4
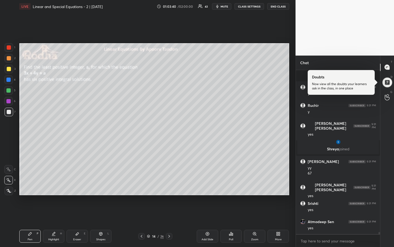
scroll to position [11693, 0]
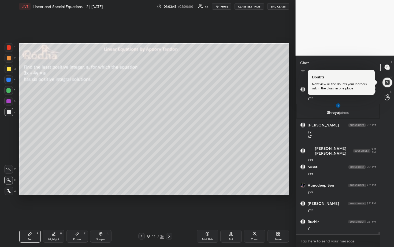
click at [223, 8] on button "mute" at bounding box center [221, 6] width 19 height 6
click at [229, 6] on span "unmute" at bounding box center [224, 7] width 12 height 4
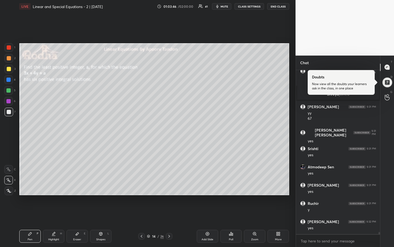
scroll to position [11729, 0]
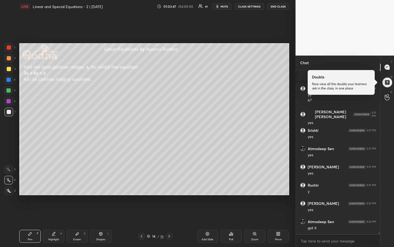
click at [9, 59] on div at bounding box center [9, 58] width 4 height 4
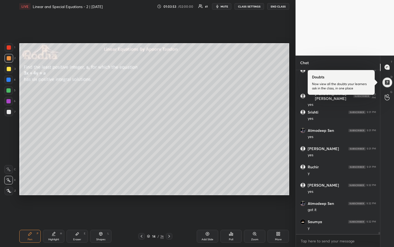
click at [9, 81] on div at bounding box center [8, 80] width 4 height 4
drag, startPoint x: 9, startPoint y: 90, endPoint x: 16, endPoint y: 90, distance: 7.2
click at [9, 90] on div at bounding box center [8, 90] width 4 height 4
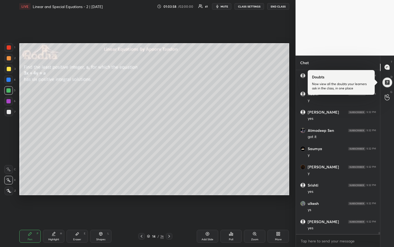
scroll to position [11839, 0]
click at [225, 9] on button "mute" at bounding box center [221, 6] width 19 height 6
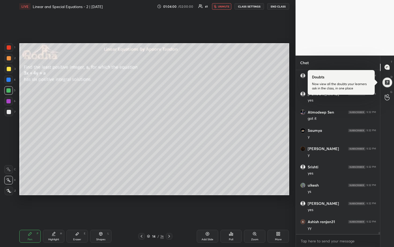
scroll to position [11857, 0]
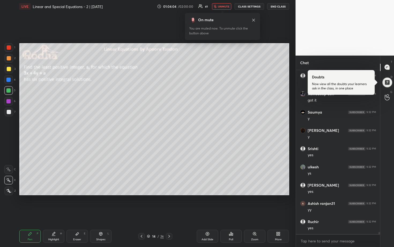
click at [228, 7] on span "unmute" at bounding box center [224, 7] width 12 height 4
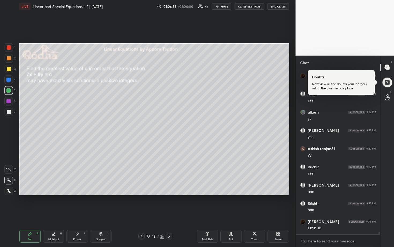
scroll to position [11930, 0]
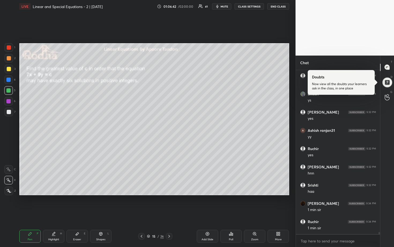
drag, startPoint x: 226, startPoint y: 6, endPoint x: 238, endPoint y: 6, distance: 12.6
click at [226, 6] on span "mute" at bounding box center [225, 7] width 8 height 4
click at [275, 6] on button "END CLASS" at bounding box center [278, 6] width 22 height 6
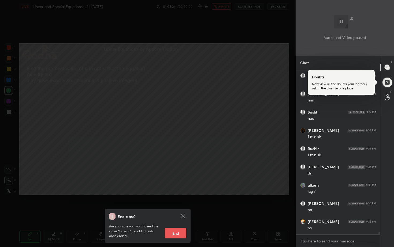
scroll to position [12021, 0]
click at [279, 74] on div "End class? Are your sure you want to end the class? You won’t be able to edit o…" at bounding box center [148, 123] width 296 height 247
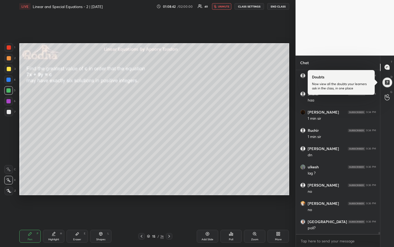
click at [227, 5] on span "unmute" at bounding box center [224, 7] width 12 height 4
click at [10, 59] on div at bounding box center [9, 58] width 4 height 4
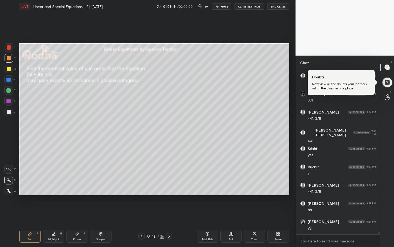
scroll to position [12367, 0]
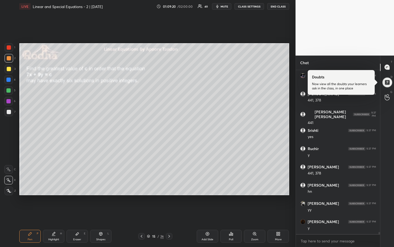
click at [10, 90] on div at bounding box center [8, 90] width 4 height 4
click at [9, 67] on div at bounding box center [9, 69] width 4 height 4
click at [9, 60] on div at bounding box center [9, 58] width 4 height 4
click at [9, 91] on div at bounding box center [8, 90] width 4 height 4
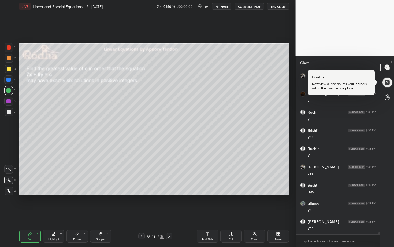
scroll to position [12513, 0]
click at [10, 70] on div at bounding box center [9, 69] width 4 height 4
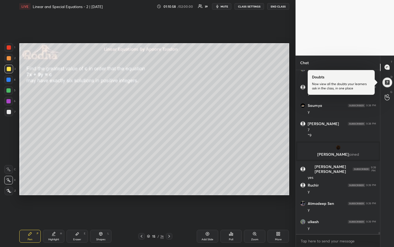
scroll to position [12380, 0]
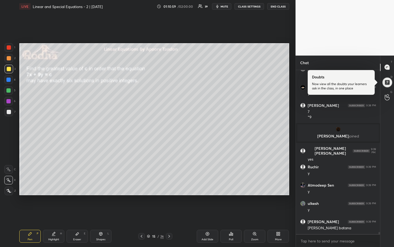
drag, startPoint x: 9, startPoint y: 90, endPoint x: 18, endPoint y: 93, distance: 9.2
click at [9, 90] on div at bounding box center [8, 90] width 4 height 4
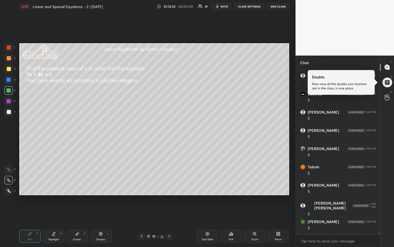
scroll to position [12756, 0]
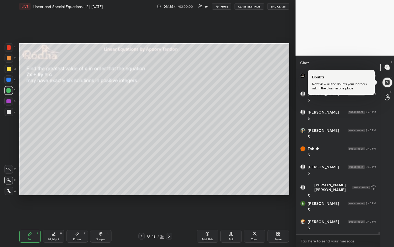
click at [9, 80] on div at bounding box center [8, 80] width 4 height 4
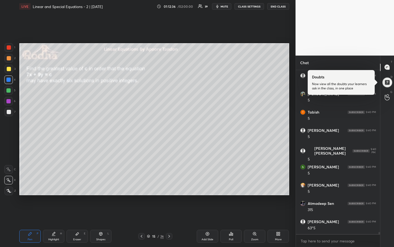
scroll to position [12810, 0]
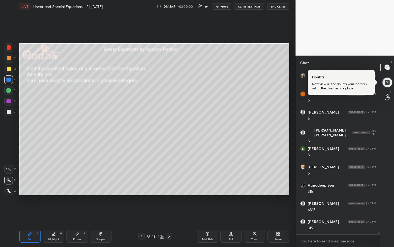
click at [9, 56] on div at bounding box center [9, 58] width 4 height 4
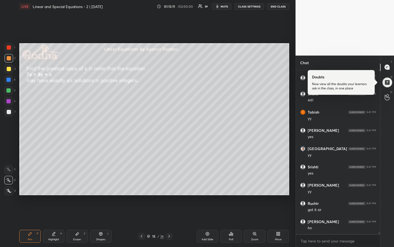
scroll to position [13011, 0]
click at [10, 80] on div at bounding box center [8, 80] width 4 height 4
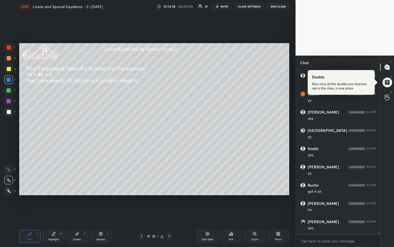
drag, startPoint x: 8, startPoint y: 113, endPoint x: 16, endPoint y: 113, distance: 7.5
click at [8, 113] on div at bounding box center [9, 112] width 4 height 4
click at [211, 204] on div "Pen P Highlight H Eraser E Shapes L 15 / 26 Add Slide Poll Zoom More" at bounding box center [154, 235] width 270 height 21
drag, startPoint x: 208, startPoint y: 234, endPoint x: 207, endPoint y: 227, distance: 7.3
click at [209, 204] on icon at bounding box center [207, 233] width 4 height 4
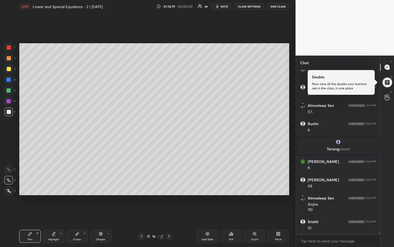
scroll to position [12989, 0]
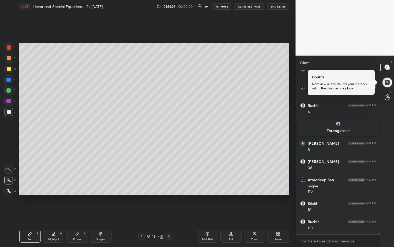
click at [9, 89] on div at bounding box center [8, 90] width 4 height 4
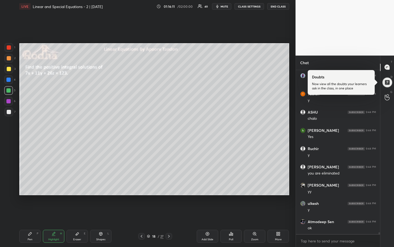
scroll to position [13442, 0]
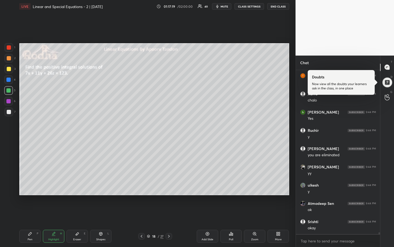
click at [9, 69] on div at bounding box center [9, 69] width 4 height 4
click at [9, 60] on div at bounding box center [9, 58] width 9 height 9
click at [9, 90] on div at bounding box center [8, 90] width 4 height 4
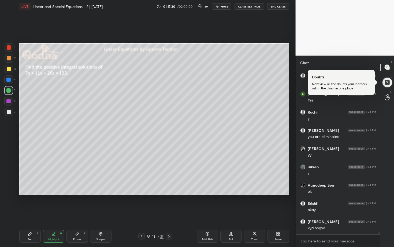
scroll to position [13478, 0]
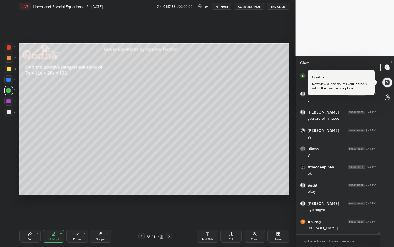
click at [10, 112] on div at bounding box center [9, 112] width 4 height 4
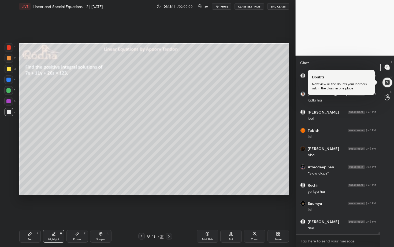
scroll to position [13697, 0]
click at [34, 204] on div "Pen P" at bounding box center [29, 236] width 21 height 13
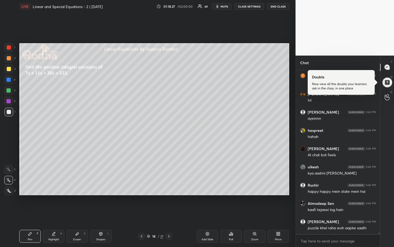
scroll to position [13879, 0]
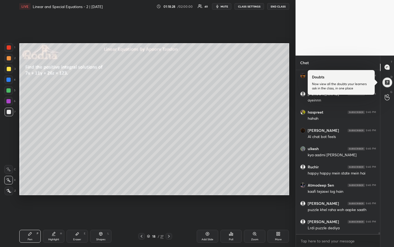
click at [8, 72] on div at bounding box center [9, 69] width 9 height 9
click at [9, 60] on div at bounding box center [9, 58] width 4 height 4
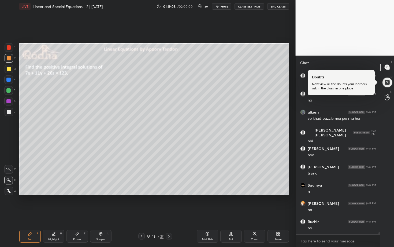
scroll to position [14189, 0]
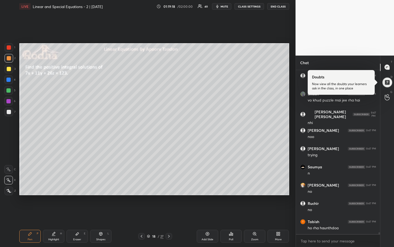
click at [9, 91] on div at bounding box center [8, 90] width 4 height 4
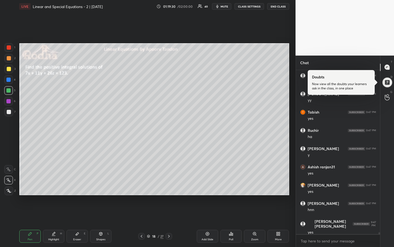
scroll to position [14372, 0]
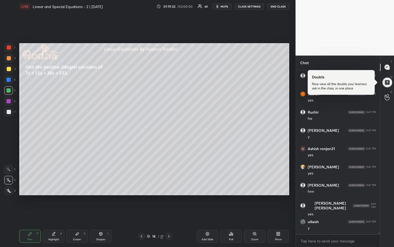
click at [12, 71] on div at bounding box center [9, 69] width 9 height 9
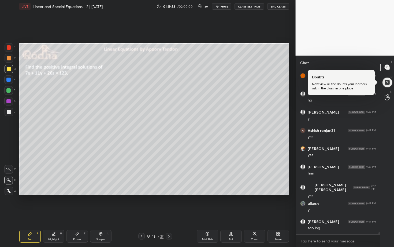
scroll to position [14408, 0]
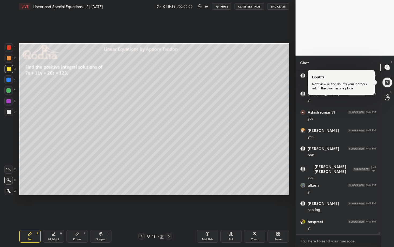
click at [8, 57] on div at bounding box center [9, 58] width 4 height 4
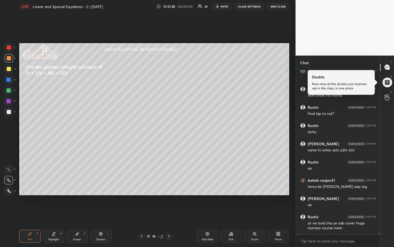
scroll to position [15126, 0]
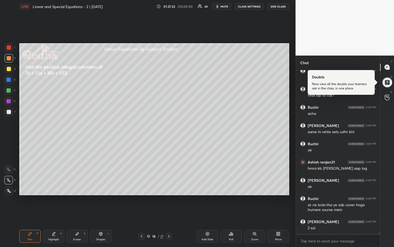
click at [9, 90] on div at bounding box center [8, 90] width 4 height 4
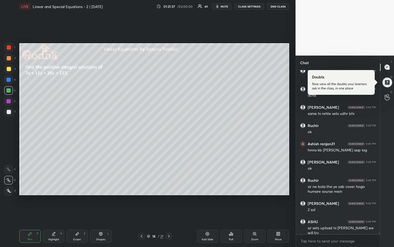
scroll to position [15163, 0]
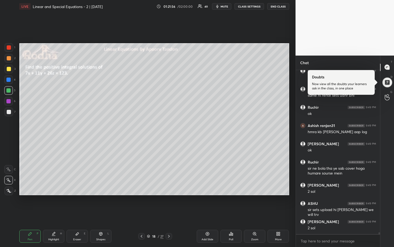
click at [10, 61] on div at bounding box center [9, 58] width 9 height 9
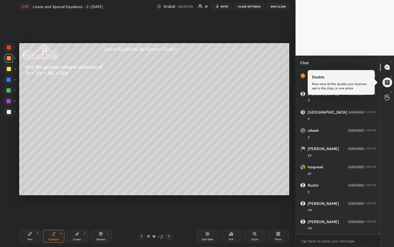
scroll to position [15509, 0]
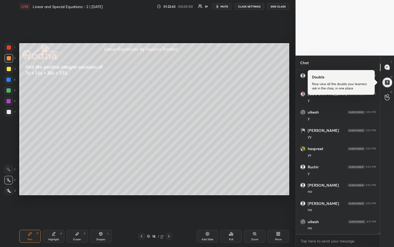
click at [11, 90] on div at bounding box center [8, 90] width 9 height 9
click at [8, 79] on div at bounding box center [8, 80] width 4 height 4
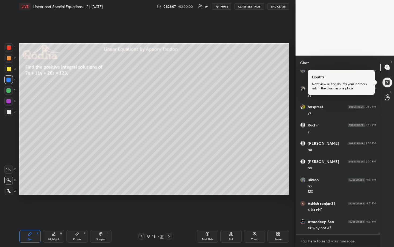
scroll to position [15570, 0]
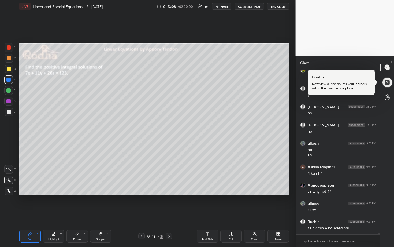
click at [7, 58] on div at bounding box center [9, 58] width 4 height 4
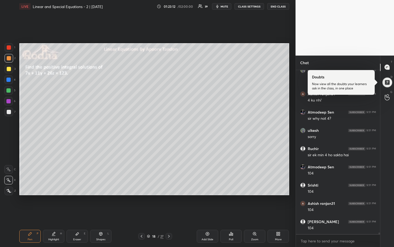
scroll to position [15697, 0]
click at [75, 204] on icon at bounding box center [77, 233] width 4 height 4
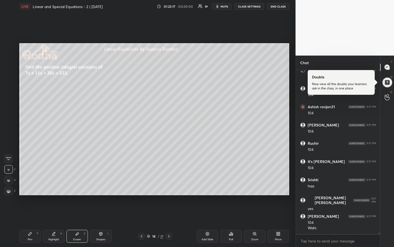
scroll to position [15775, 0]
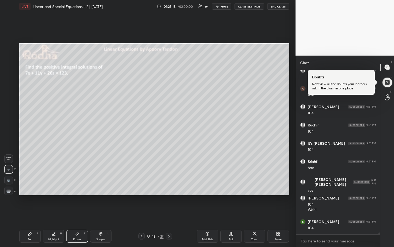
drag, startPoint x: 35, startPoint y: 231, endPoint x: 35, endPoint y: 227, distance: 4.0
click at [35, 204] on div "Pen P" at bounding box center [29, 236] width 21 height 13
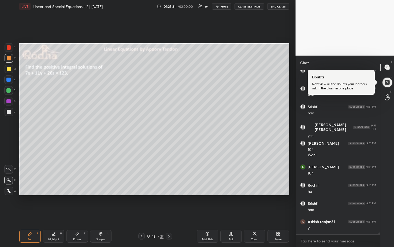
scroll to position [15848, 0]
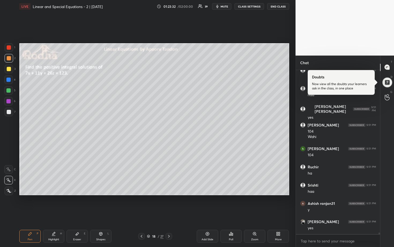
click at [9, 78] on div at bounding box center [8, 80] width 4 height 4
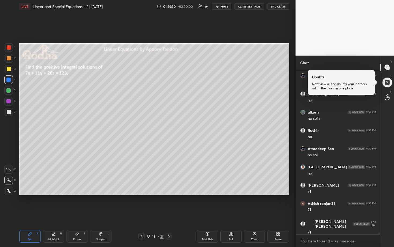
scroll to position [16304, 0]
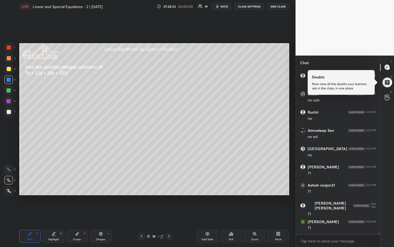
click at [12, 110] on div at bounding box center [9, 112] width 9 height 9
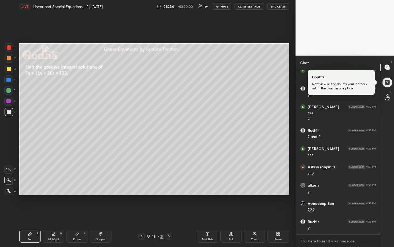
scroll to position [16474, 0]
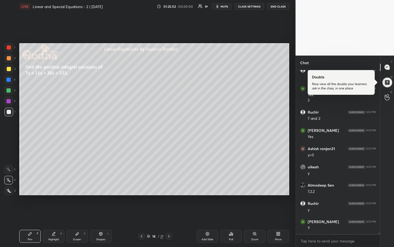
drag, startPoint x: 6, startPoint y: 79, endPoint x: 17, endPoint y: 85, distance: 11.8
click at [6, 79] on div at bounding box center [8, 80] width 4 height 4
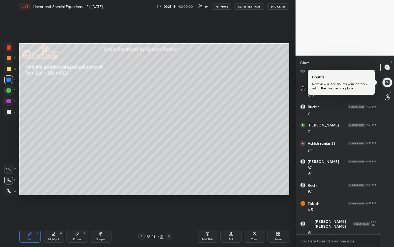
scroll to position [16589, 0]
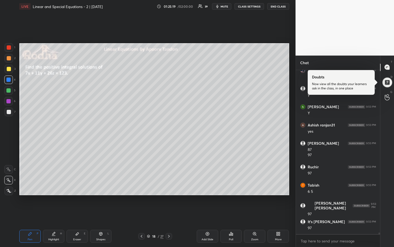
drag, startPoint x: 78, startPoint y: 239, endPoint x: 82, endPoint y: 234, distance: 6.5
click at [79, 204] on div "Eraser" at bounding box center [77, 239] width 8 height 3
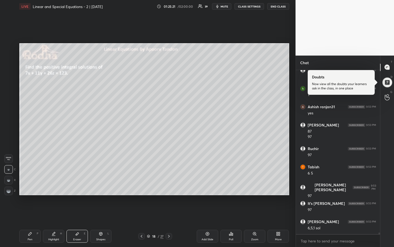
scroll to position [16625, 0]
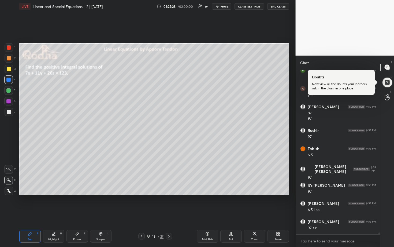
click at [9, 112] on div at bounding box center [9, 112] width 4 height 4
click at [7, 60] on div at bounding box center [9, 58] width 4 height 4
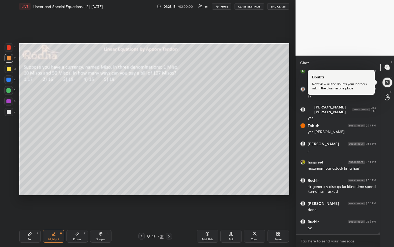
scroll to position [17031, 0]
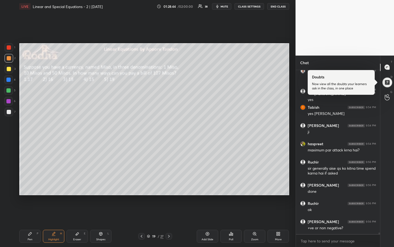
click at [232, 204] on icon at bounding box center [232, 234] width 1 height 2
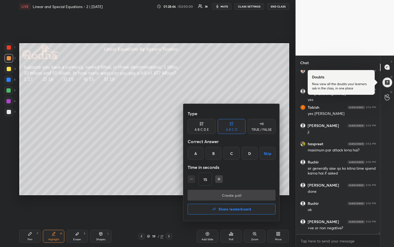
click at [205, 128] on div "A B C D E" at bounding box center [202, 129] width 14 height 3
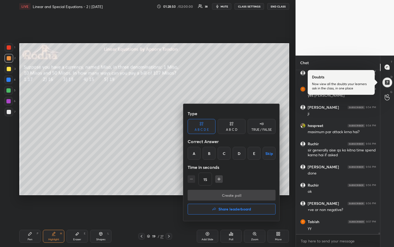
scroll to position [17068, 0]
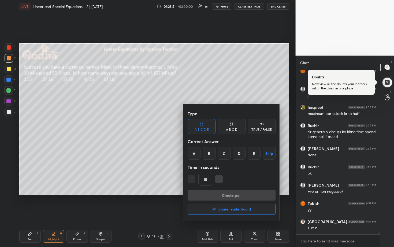
click at [258, 98] on div at bounding box center [197, 123] width 394 height 247
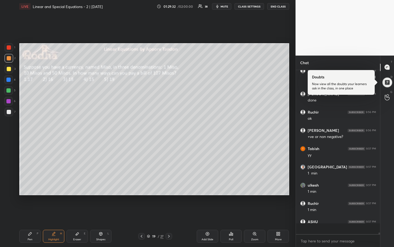
scroll to position [17122, 0]
click at [230, 204] on div "Poll" at bounding box center [231, 239] width 4 height 3
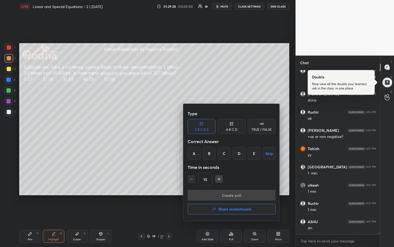
click at [227, 152] on div "C" at bounding box center [224, 153] width 13 height 13
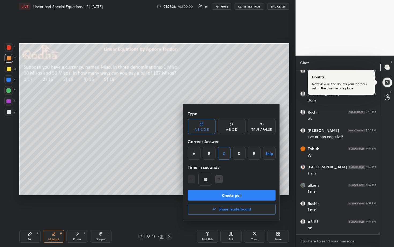
click at [226, 197] on button "Create poll" at bounding box center [232, 195] width 88 height 11
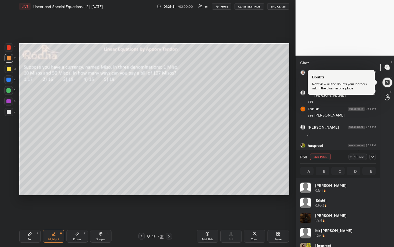
scroll to position [63, 74]
click at [374, 157] on icon at bounding box center [373, 156] width 4 height 4
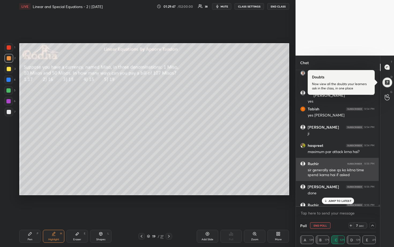
scroll to position [0, 2]
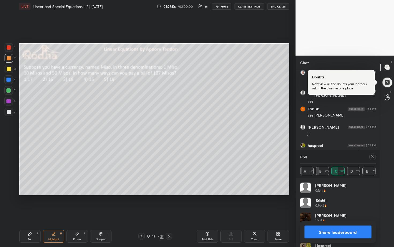
click at [372, 159] on div at bounding box center [373, 156] width 6 height 6
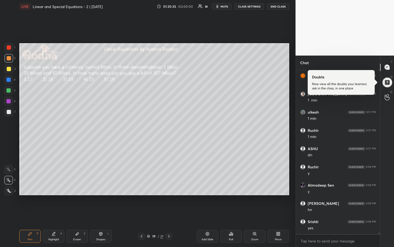
click at [10, 112] on div at bounding box center [9, 112] width 4 height 4
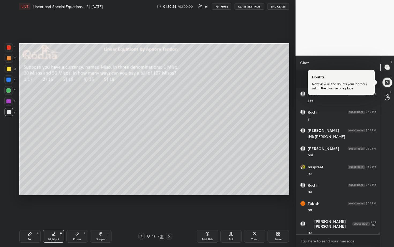
scroll to position [16621, 0]
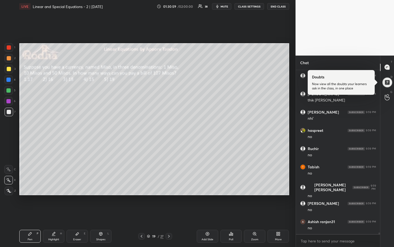
click at [8, 90] on div at bounding box center [8, 90] width 4 height 4
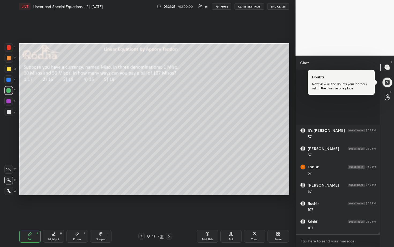
scroll to position [16868, 0]
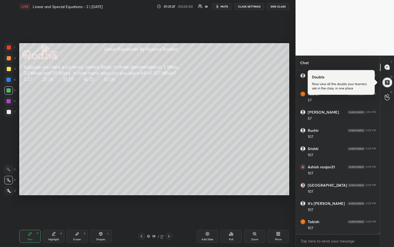
click at [9, 80] on div at bounding box center [8, 80] width 4 height 4
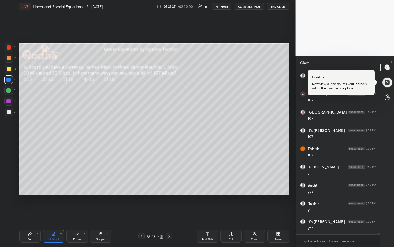
scroll to position [16960, 0]
click at [9, 59] on div at bounding box center [9, 58] width 4 height 4
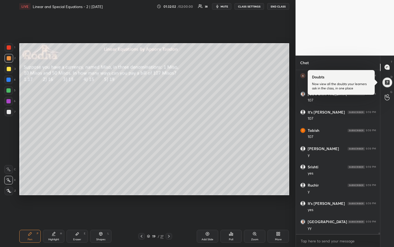
drag, startPoint x: 9, startPoint y: 90, endPoint x: 16, endPoint y: 90, distance: 7.0
click at [9, 90] on div at bounding box center [8, 90] width 4 height 4
click at [75, 204] on div "Eraser" at bounding box center [77, 239] width 8 height 3
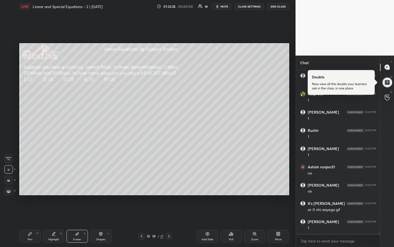
scroll to position [17215, 0]
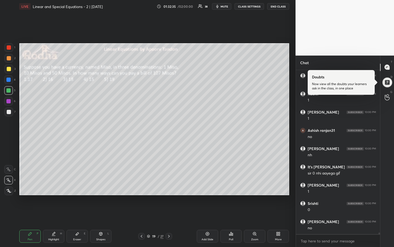
click at [9, 80] on div at bounding box center [8, 80] width 4 height 4
click at [9, 59] on div at bounding box center [9, 58] width 4 height 4
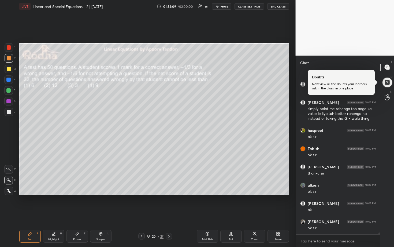
scroll to position [17936, 0]
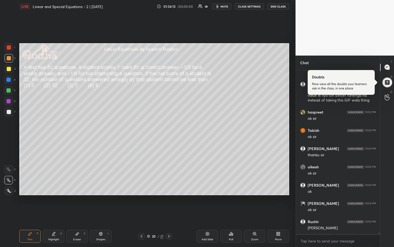
click at [10, 113] on div at bounding box center [9, 112] width 4 height 4
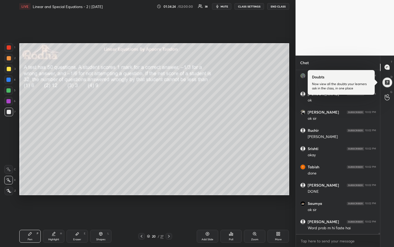
scroll to position [18050, 0]
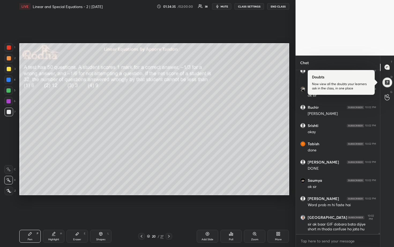
click at [8, 69] on div at bounding box center [9, 69] width 4 height 4
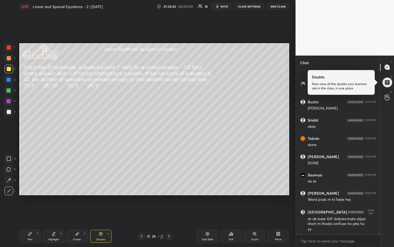
click at [12, 112] on div at bounding box center [9, 112] width 9 height 9
click at [10, 91] on div at bounding box center [8, 90] width 4 height 4
click at [8, 61] on div at bounding box center [9, 58] width 9 height 9
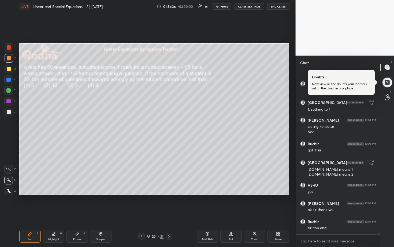
scroll to position [18248, 0]
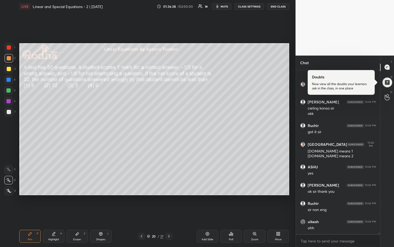
drag, startPoint x: 8, startPoint y: 68, endPoint x: 9, endPoint y: 72, distance: 4.1
click at [8, 68] on div at bounding box center [9, 69] width 4 height 4
click at [10, 91] on div at bounding box center [8, 90] width 4 height 4
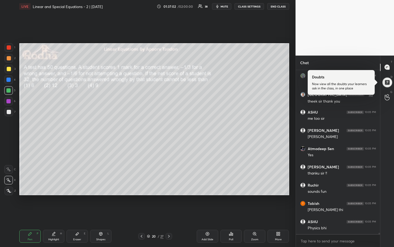
scroll to position [18412, 0]
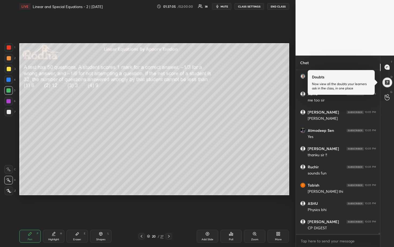
click at [8, 70] on div at bounding box center [9, 69] width 4 height 4
click at [9, 58] on div at bounding box center [9, 58] width 4 height 4
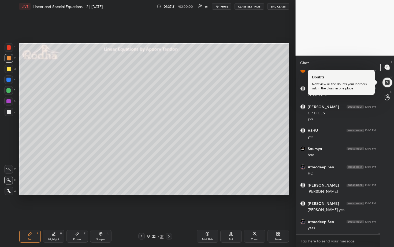
scroll to position [18545, 0]
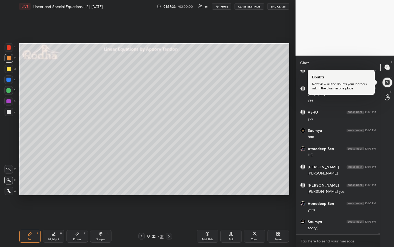
click at [9, 70] on div at bounding box center [9, 69] width 4 height 4
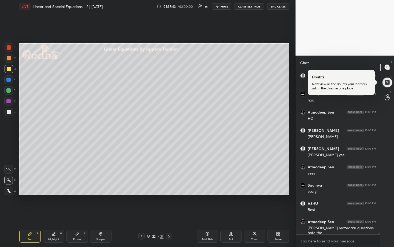
scroll to position [18605, 0]
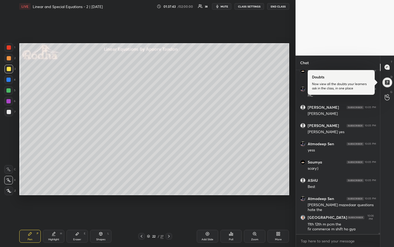
click at [11, 87] on div at bounding box center [8, 90] width 9 height 9
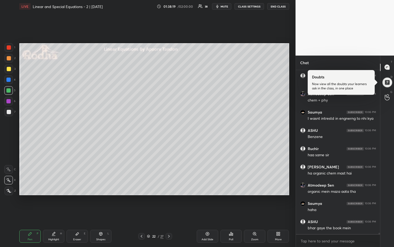
scroll to position [18878, 0]
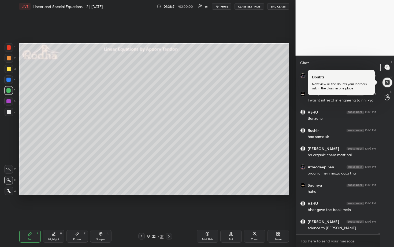
click at [8, 71] on div at bounding box center [9, 69] width 4 height 4
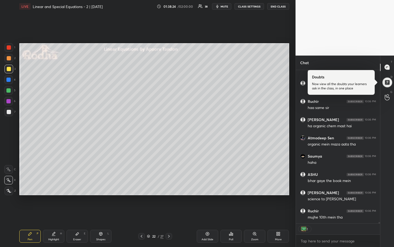
scroll to position [18925, 0]
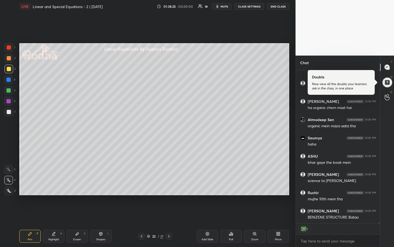
click at [8, 69] on div at bounding box center [9, 69] width 4 height 4
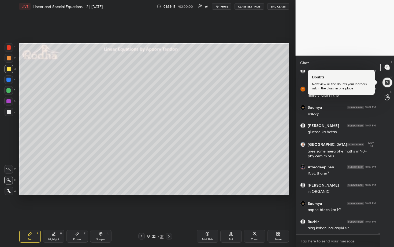
scroll to position [19289, 0]
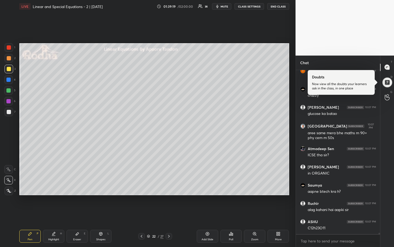
click at [12, 89] on div at bounding box center [8, 90] width 9 height 9
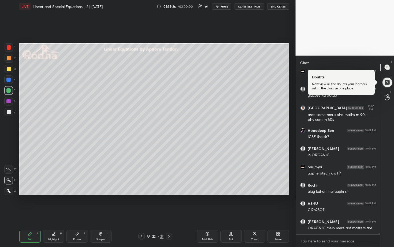
click at [10, 69] on div at bounding box center [9, 69] width 4 height 4
click at [10, 61] on div at bounding box center [9, 58] width 9 height 9
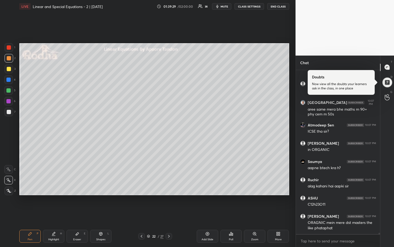
click at [10, 110] on div at bounding box center [9, 112] width 4 height 4
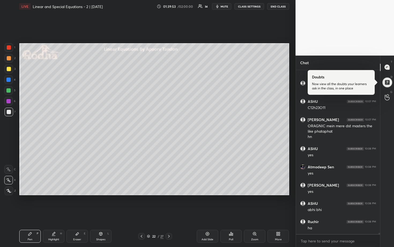
scroll to position [19427, 0]
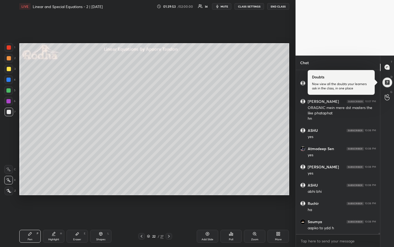
click at [9, 56] on div at bounding box center [9, 58] width 4 height 4
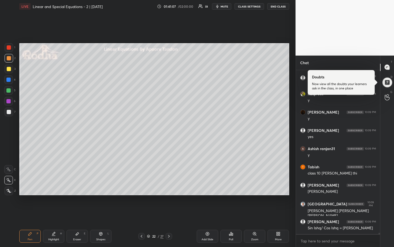
scroll to position [20286, 0]
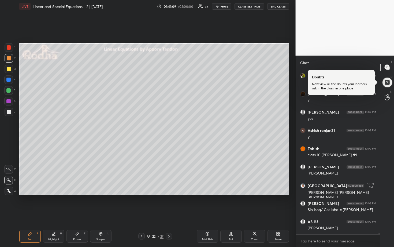
click at [9, 69] on div at bounding box center [9, 69] width 4 height 4
click at [9, 90] on div at bounding box center [8, 90] width 4 height 4
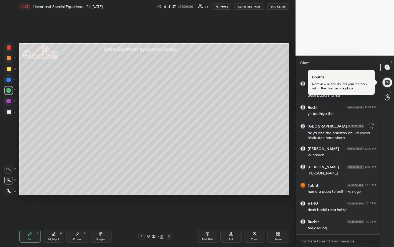
scroll to position [20685, 0]
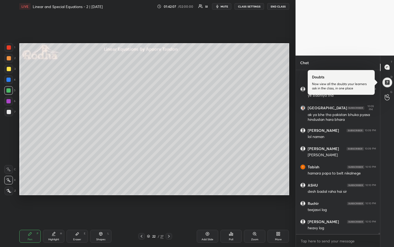
click at [10, 59] on div at bounding box center [9, 58] width 4 height 4
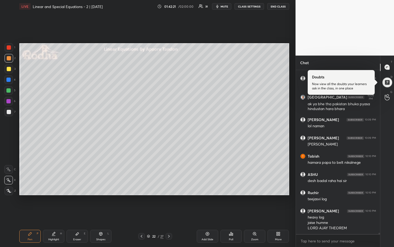
scroll to position [20714, 0]
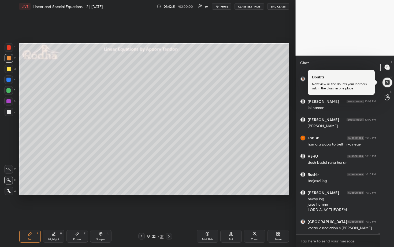
click at [8, 112] on div at bounding box center [9, 112] width 4 height 4
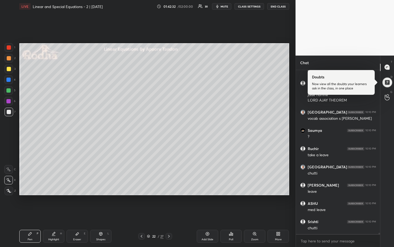
scroll to position [20841, 0]
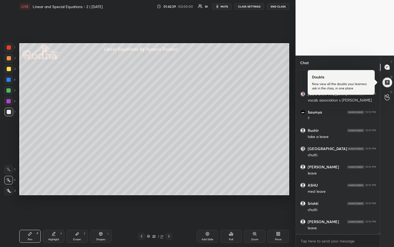
click at [8, 89] on div at bounding box center [8, 90] width 4 height 4
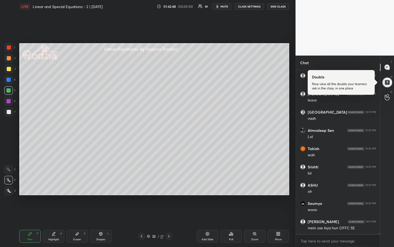
scroll to position [20992, 0]
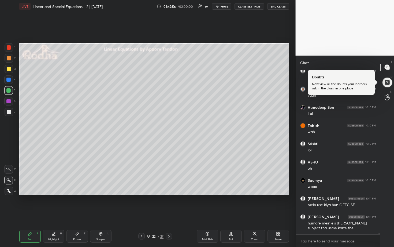
click at [9, 60] on div at bounding box center [9, 58] width 4 height 4
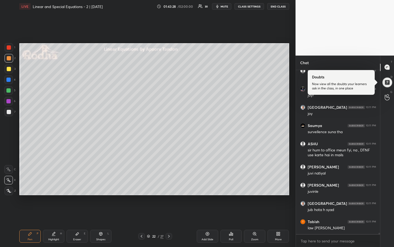
scroll to position [21179, 0]
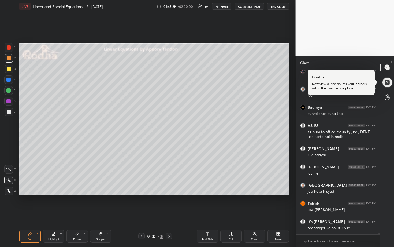
click at [80, 204] on div "Eraser E" at bounding box center [77, 236] width 21 height 13
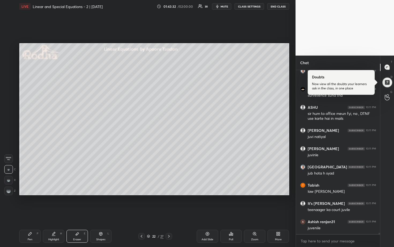
drag, startPoint x: 37, startPoint y: 231, endPoint x: 50, endPoint y: 223, distance: 15.8
click at [38, 204] on div "P" at bounding box center [38, 233] width 2 height 3
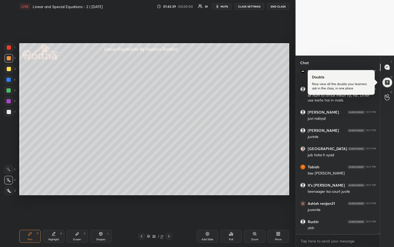
scroll to position [21234, 0]
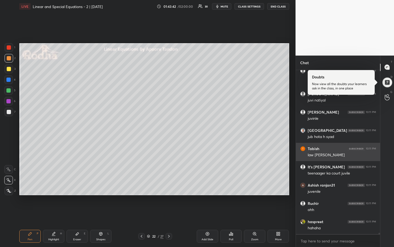
click at [290, 158] on div "Setting up your live class Poll for secs No correct answer Start poll" at bounding box center [154, 119] width 274 height 212
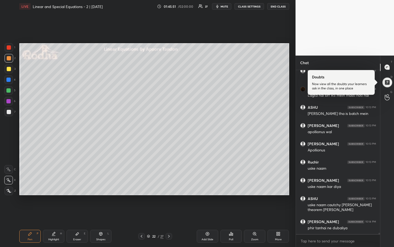
scroll to position [21860, 0]
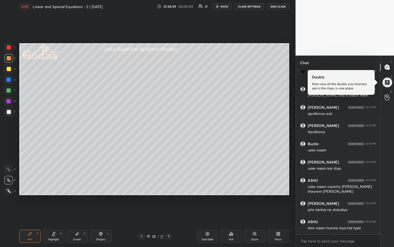
click at [170, 204] on icon at bounding box center [169, 236] width 4 height 4
click at [10, 90] on div at bounding box center [8, 90] width 4 height 4
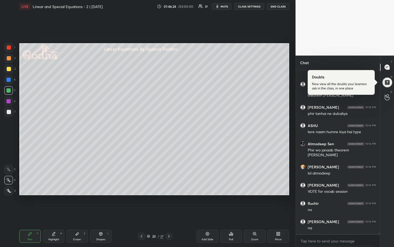
scroll to position [21961, 0]
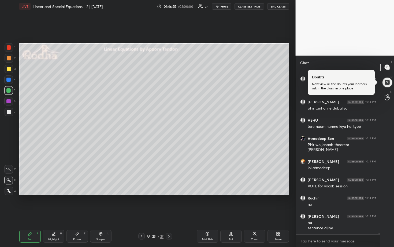
click at [9, 73] on div "1 2 3 4 5 6 7" at bounding box center [9, 80] width 11 height 75
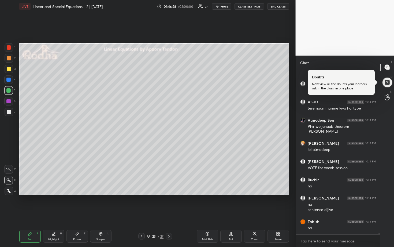
click at [6, 70] on div at bounding box center [9, 69] width 9 height 9
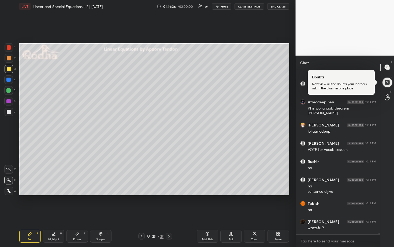
click at [11, 91] on div at bounding box center [8, 90] width 9 height 9
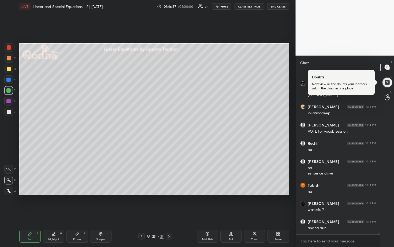
click at [10, 70] on div at bounding box center [9, 69] width 4 height 4
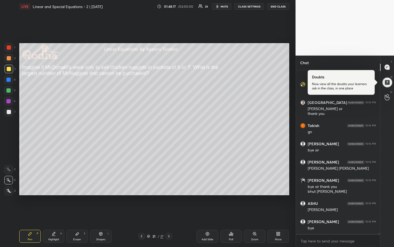
scroll to position [22912, 0]
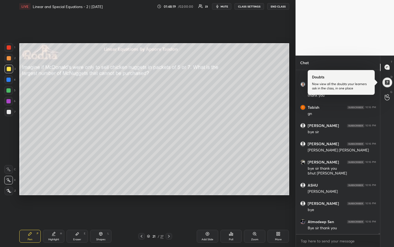
click at [278, 5] on button "END CLASS" at bounding box center [278, 6] width 22 height 6
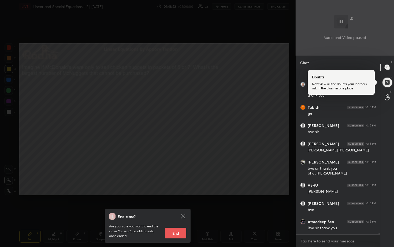
click at [180, 204] on button "End" at bounding box center [175, 232] width 21 height 11
type textarea "x"
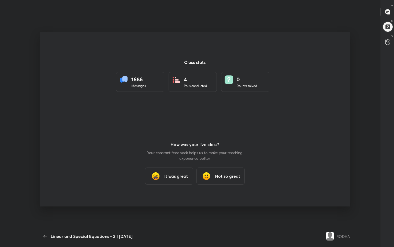
scroll to position [2, 0]
